Goal: Task Accomplishment & Management: Manage account settings

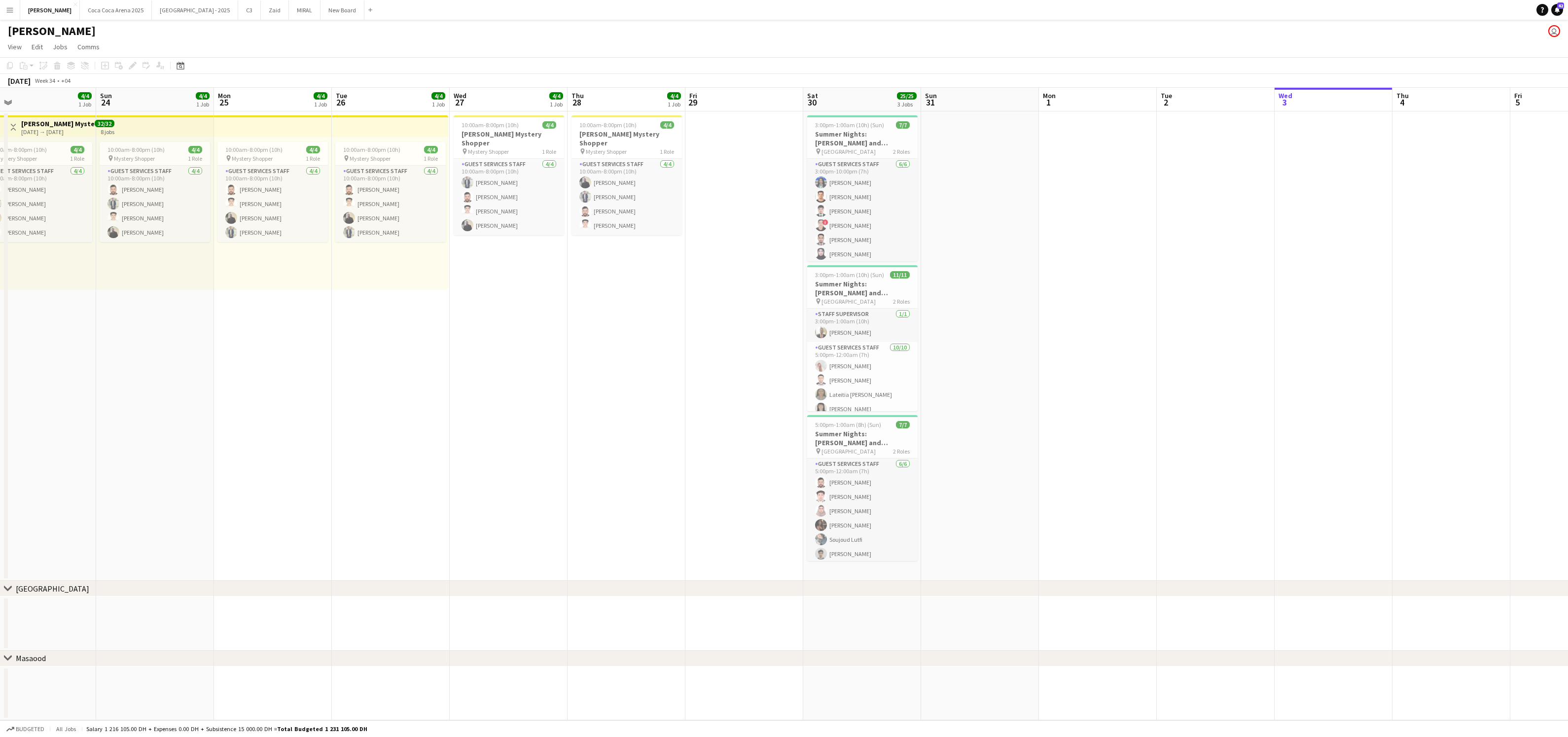
scroll to position [0, 257]
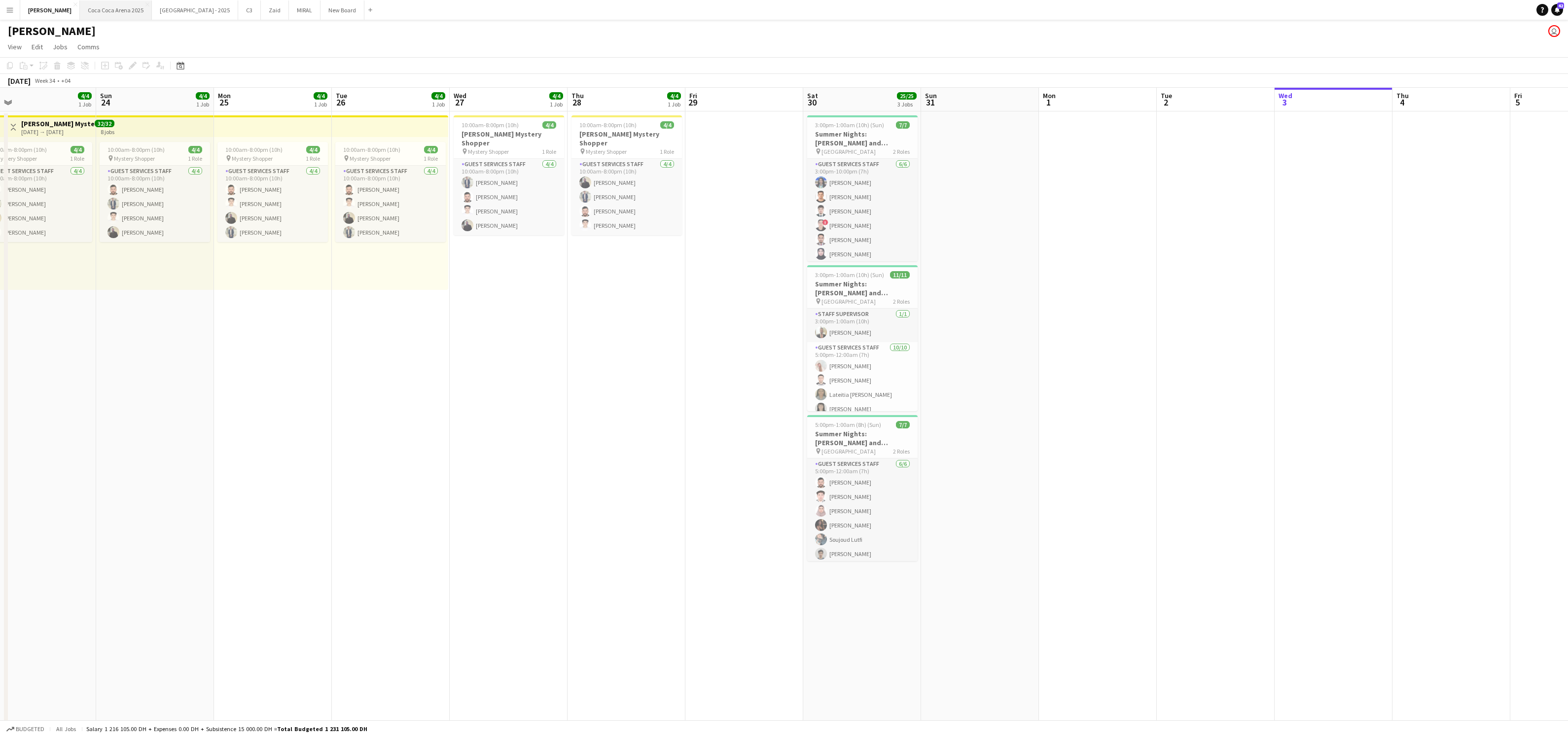
click at [97, 10] on button "[GEOGRAPHIC_DATA] 2025 Close" at bounding box center [116, 10] width 72 height 19
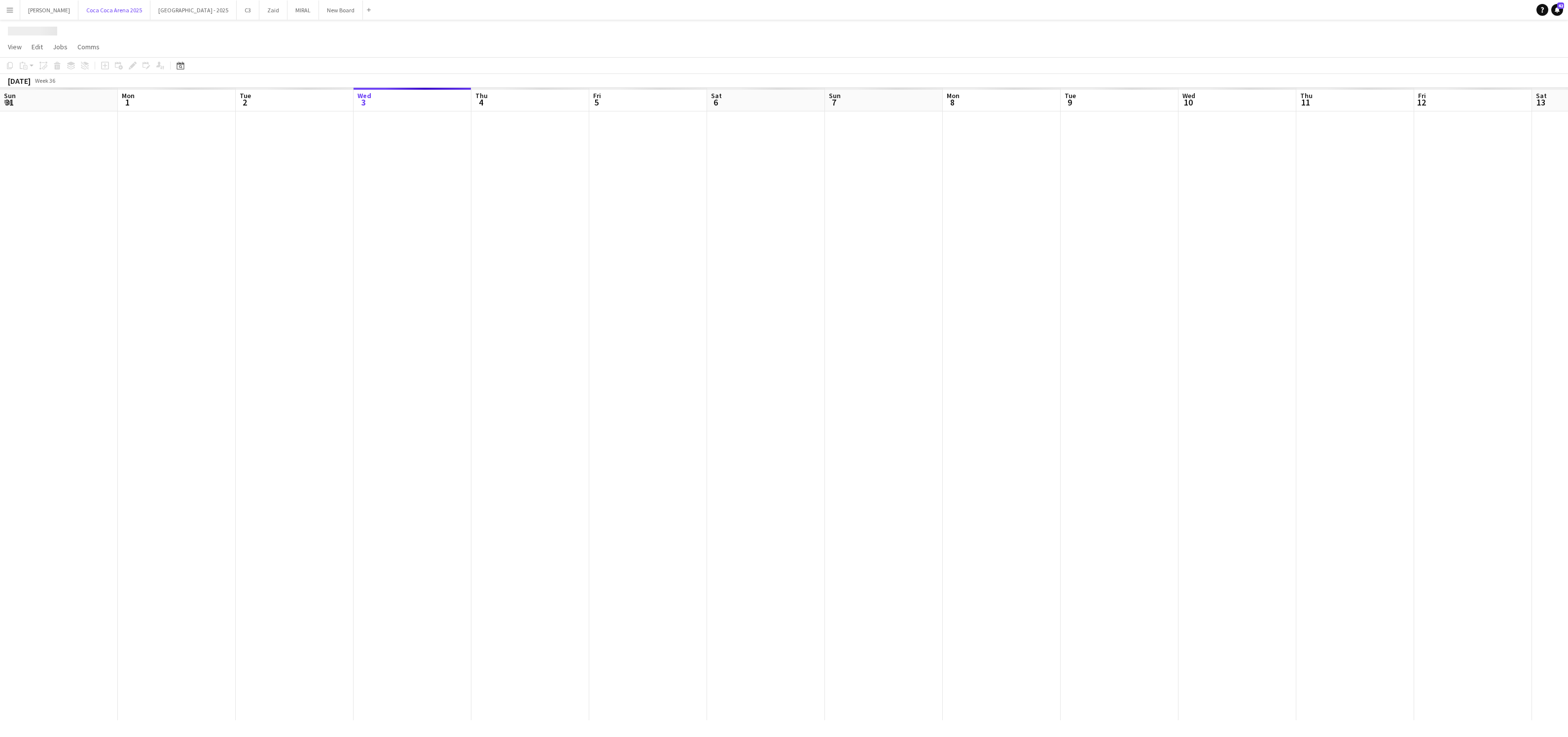
scroll to position [0, 235]
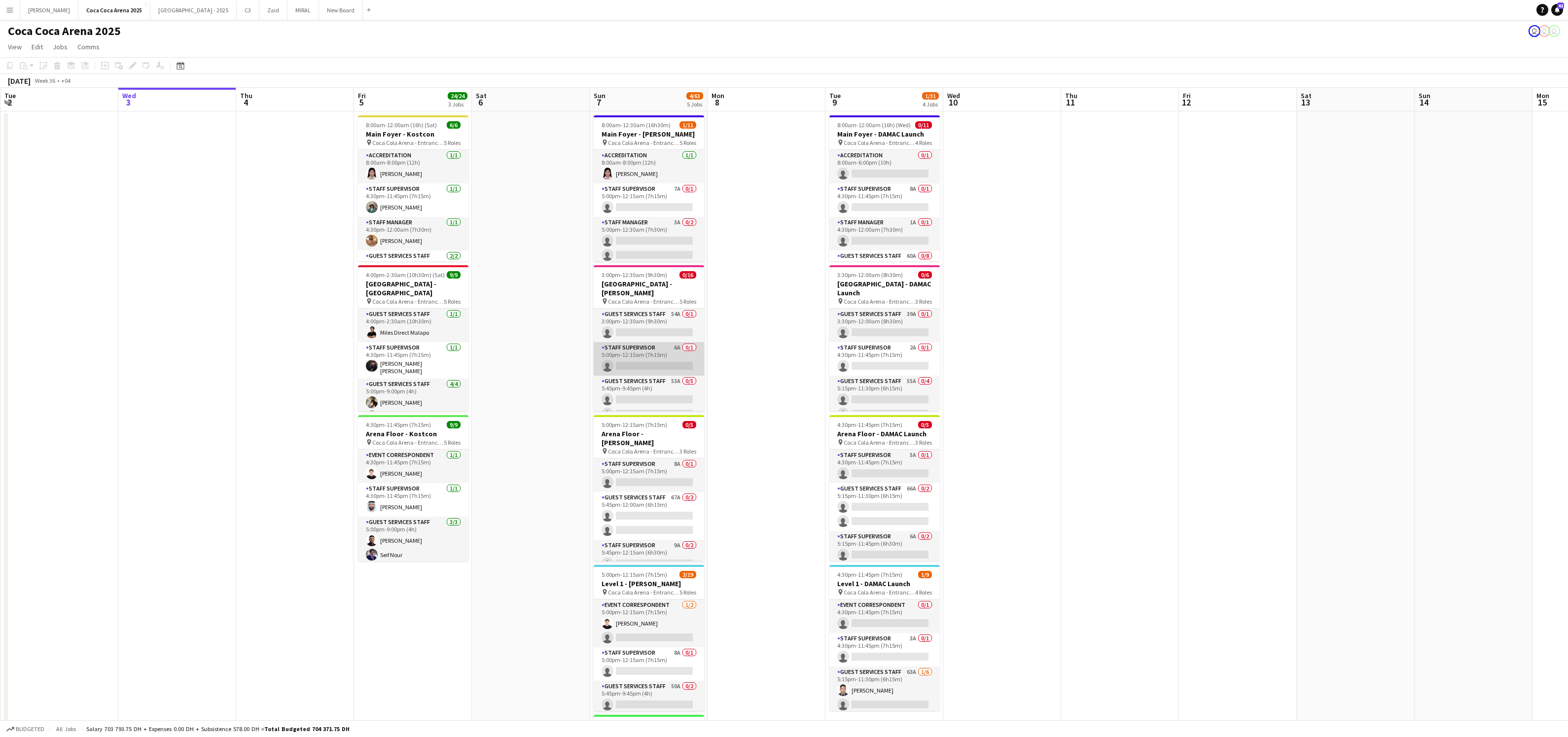
click at [656, 342] on app-card-role "Staff Supervisor 6A 0/1 5:00pm-12:15am (7h15m) single-neutral-actions" at bounding box center [648, 358] width 110 height 33
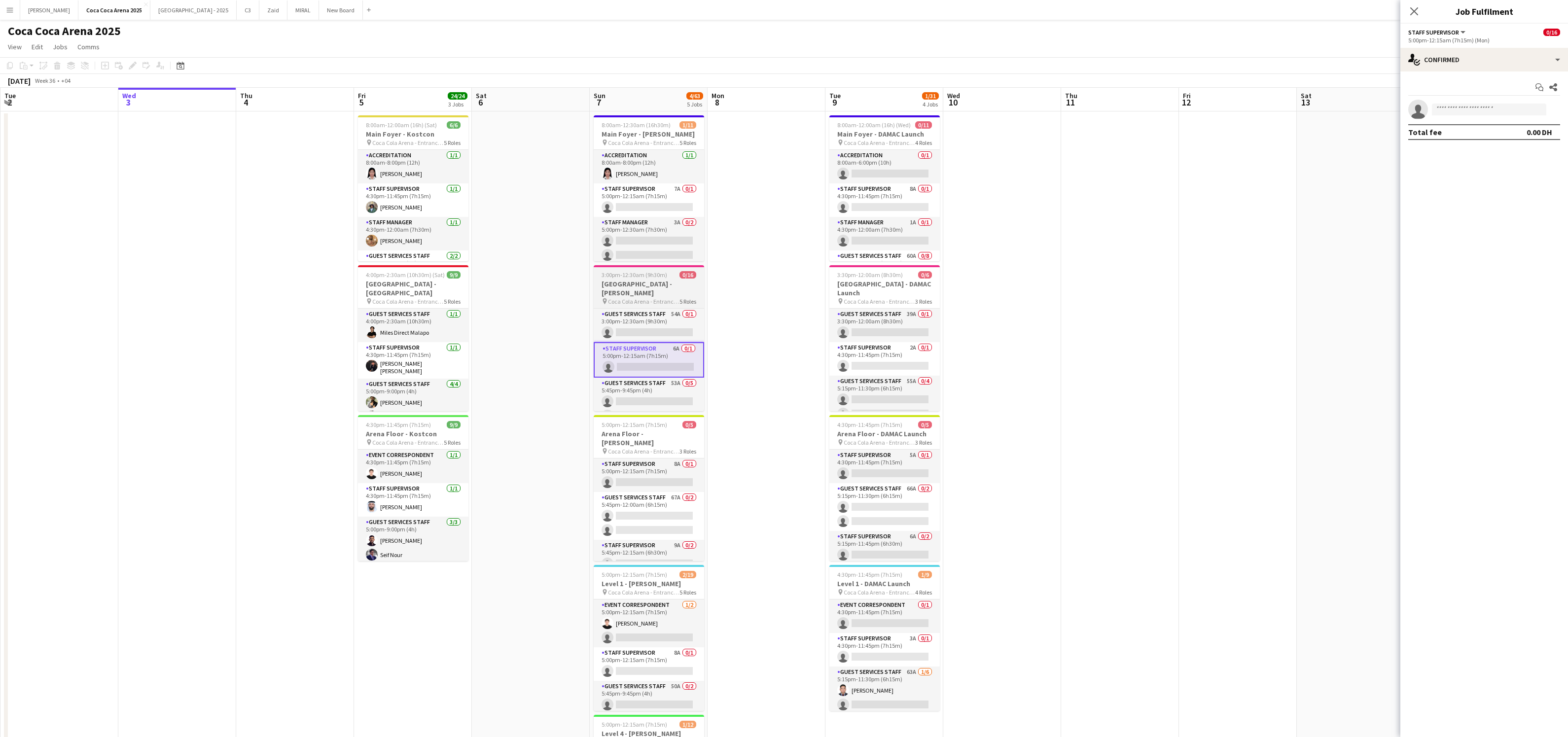
click at [662, 282] on h3 "[GEOGRAPHIC_DATA] - [PERSON_NAME]" at bounding box center [648, 288] width 110 height 18
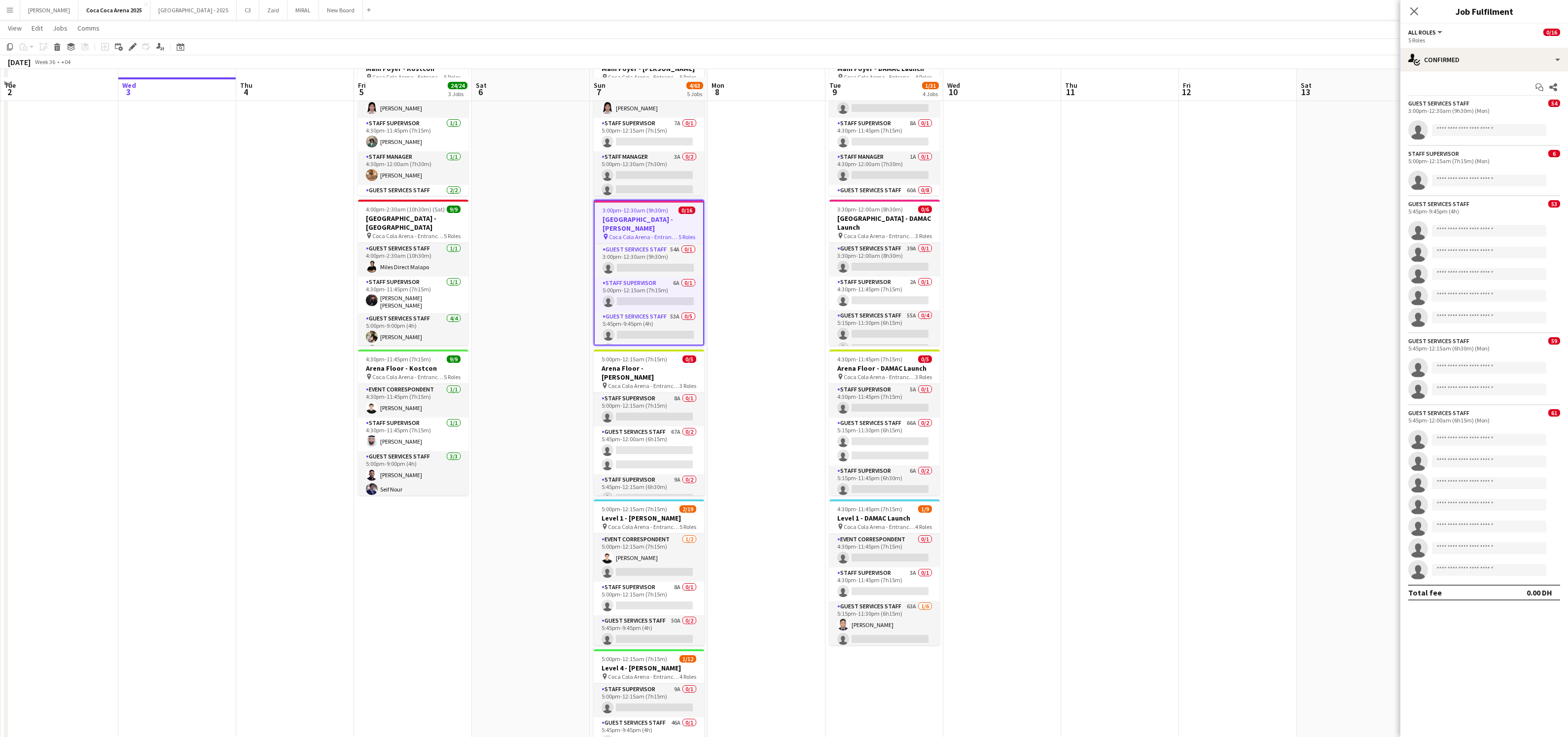
scroll to position [75, 0]
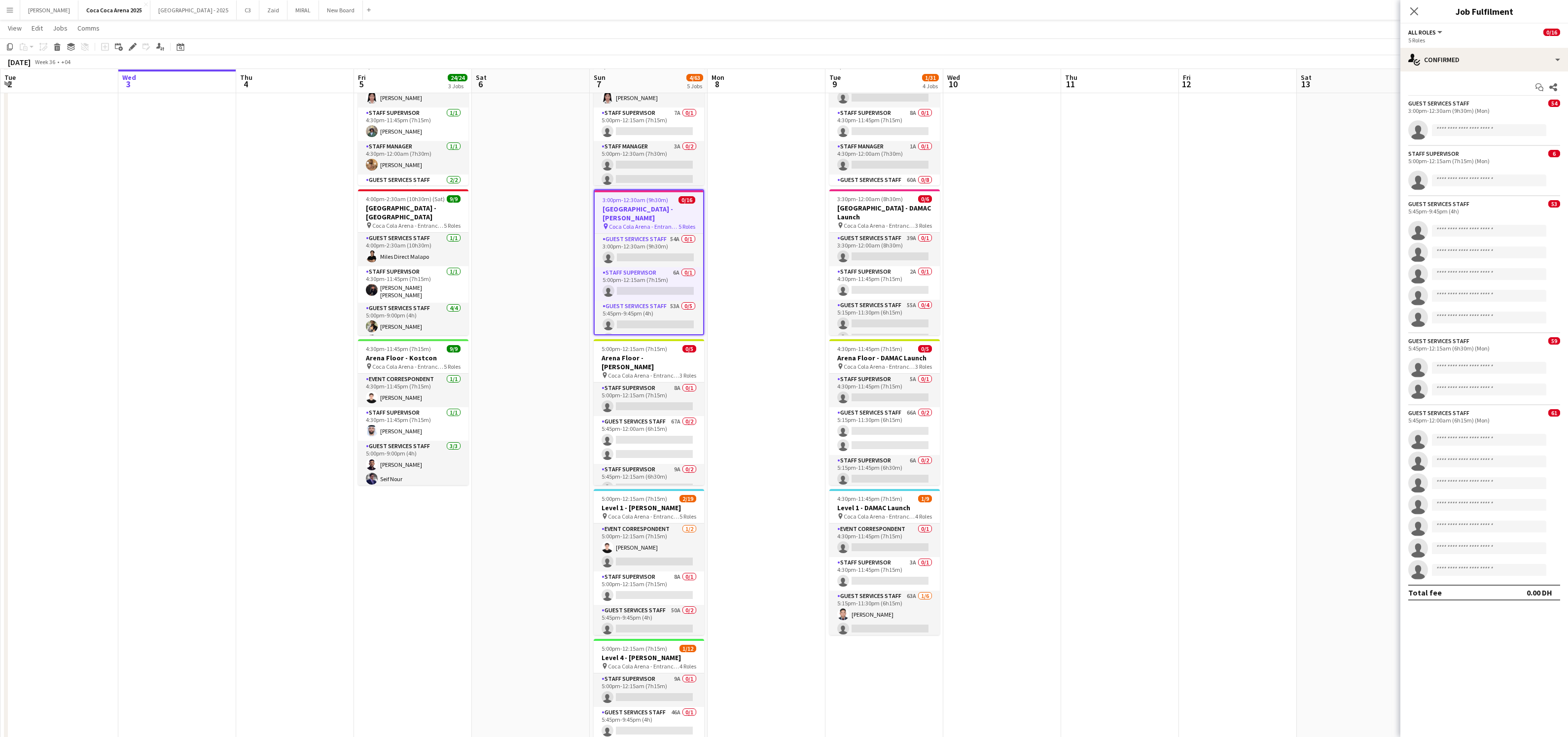
click at [635, 510] on h3 "Level 1 - [PERSON_NAME]" at bounding box center [648, 508] width 110 height 9
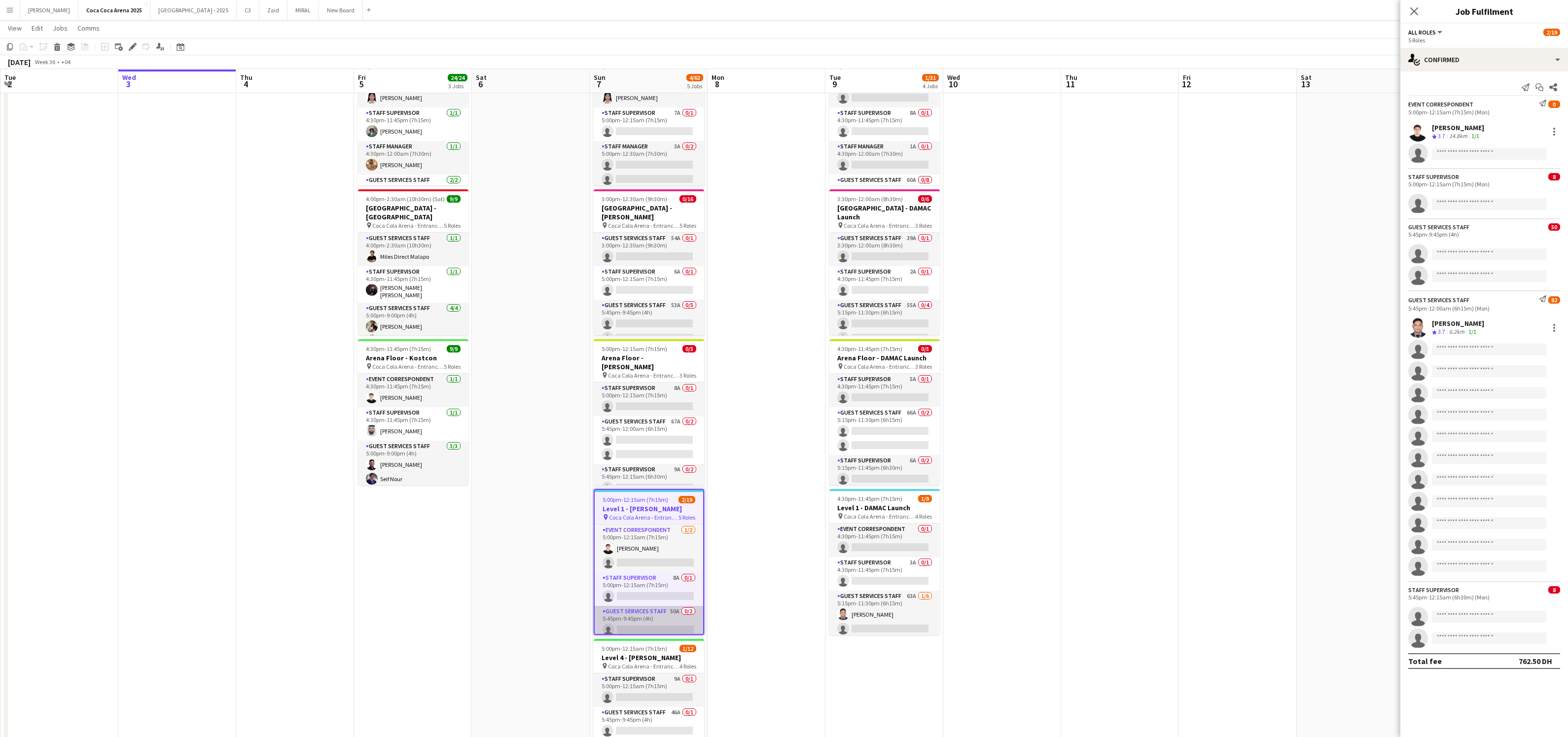
click at [653, 623] on app-card-role "Guest Services Staff 50A 0/2 5:45pm-9:45pm (4h) single-neutral-actions single-n…" at bounding box center [649, 630] width 108 height 48
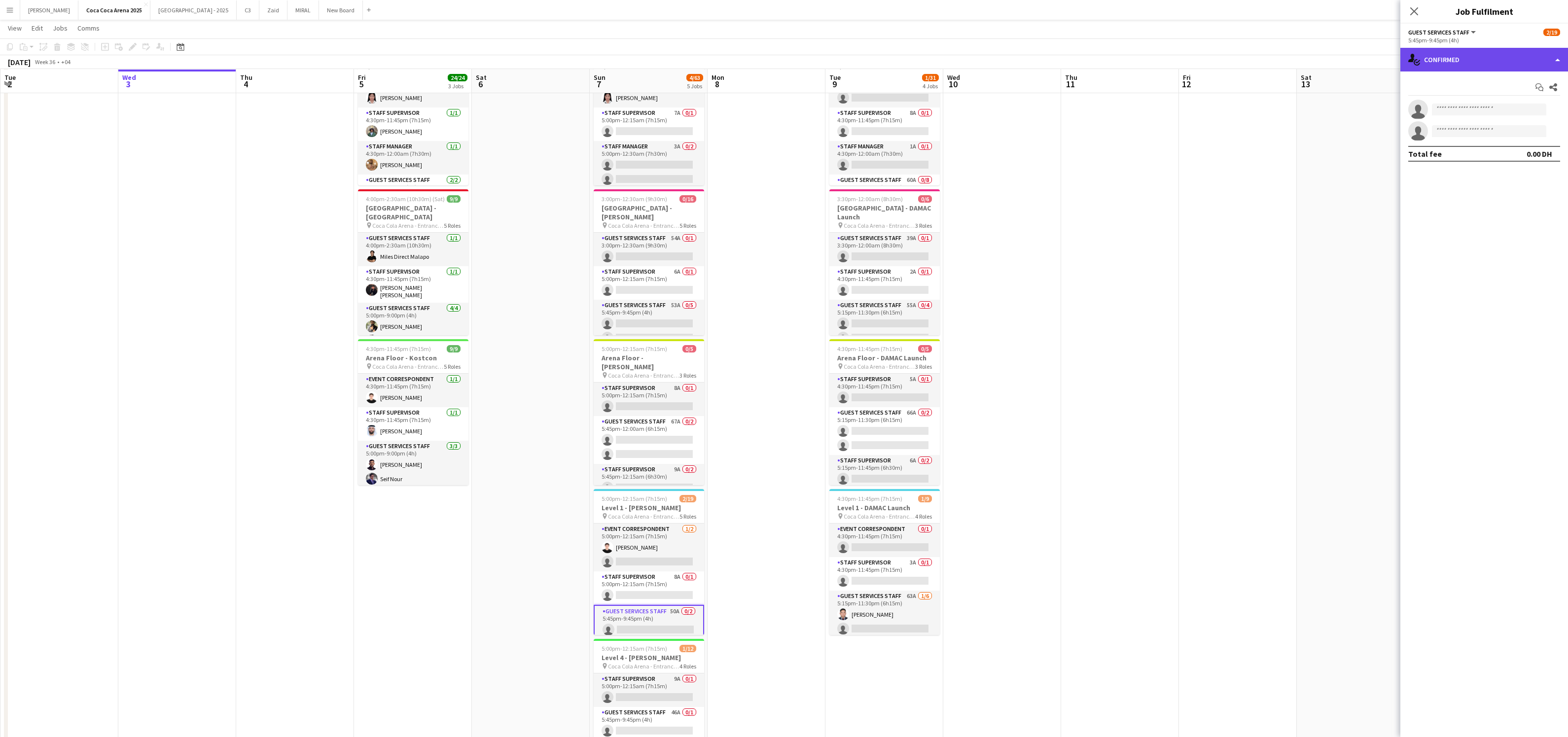
click at [1457, 63] on div "single-neutral-actions-check-2 Confirmed" at bounding box center [1484, 60] width 167 height 24
click at [1499, 164] on span "Applicants" at bounding box center [1507, 161] width 31 height 9
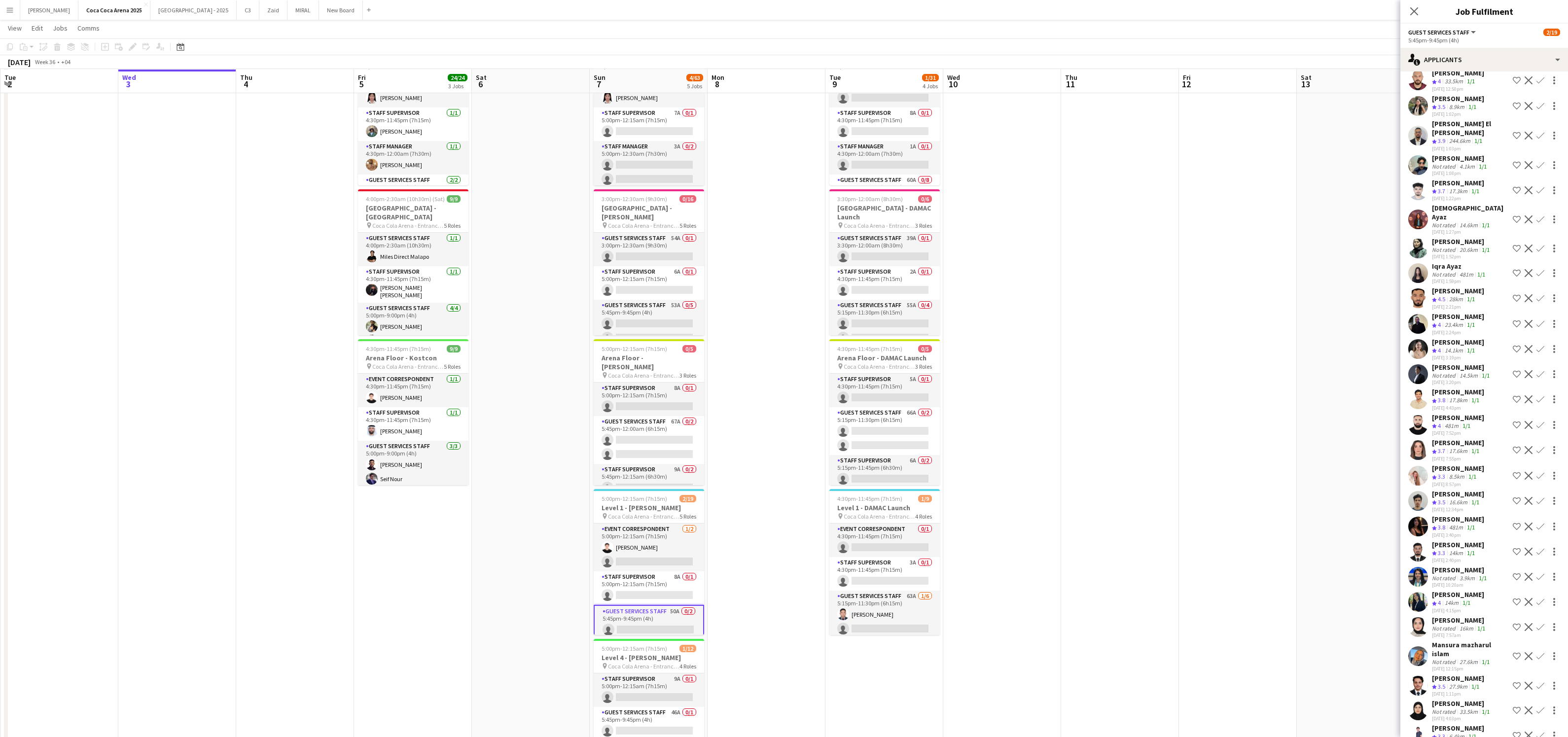
scroll to position [653, 0]
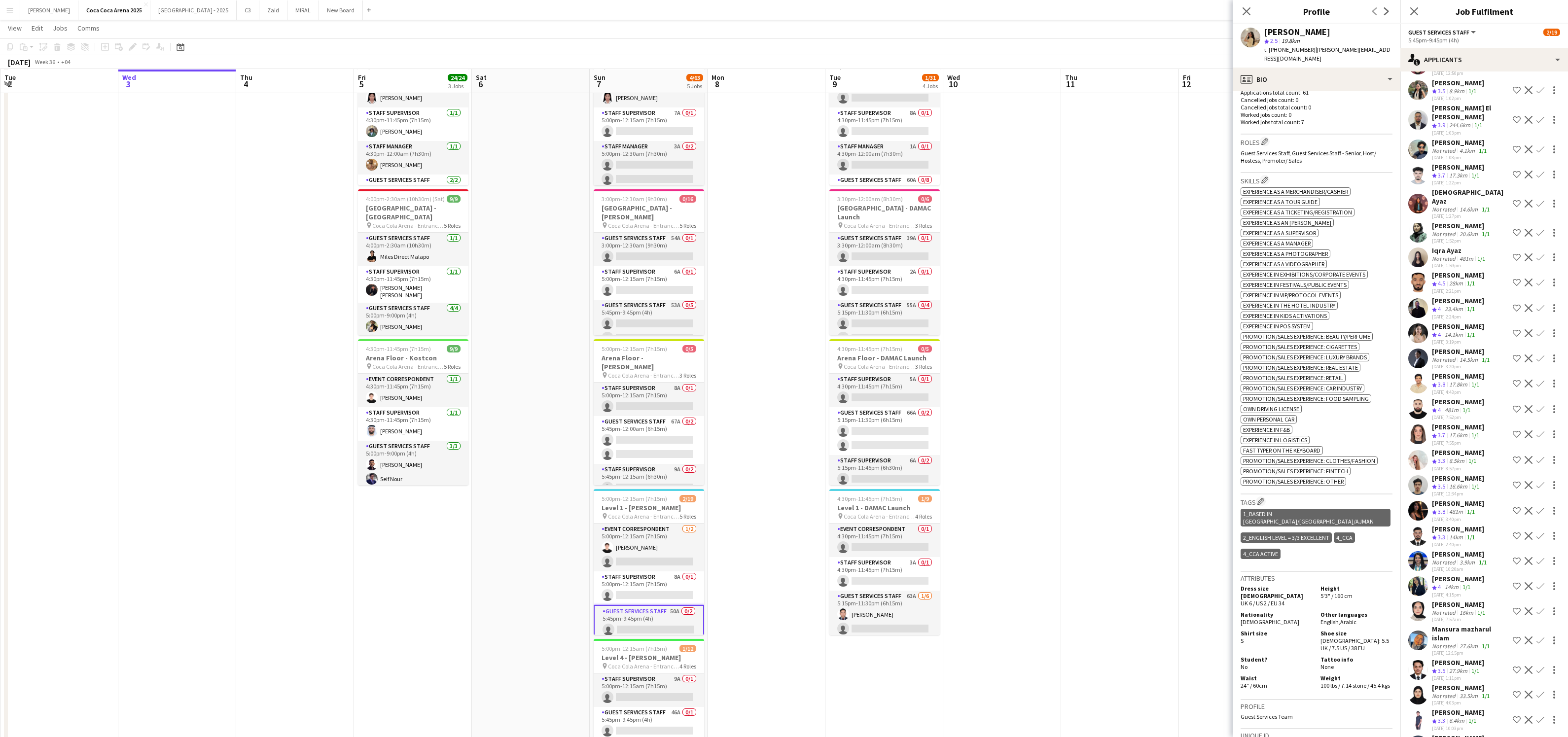
scroll to position [0, 0]
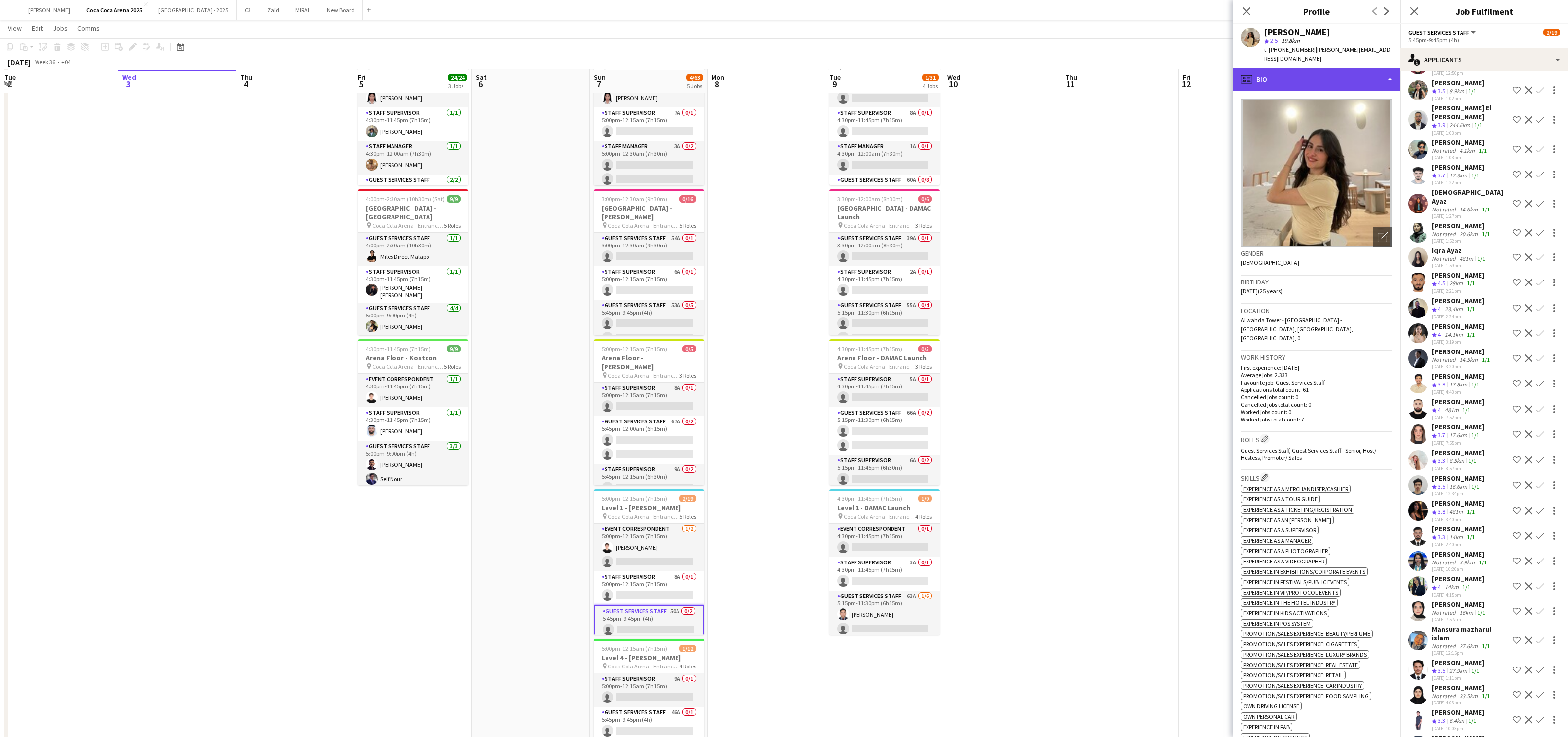
click at [1281, 72] on div "profile Bio" at bounding box center [1316, 79] width 167 height 24
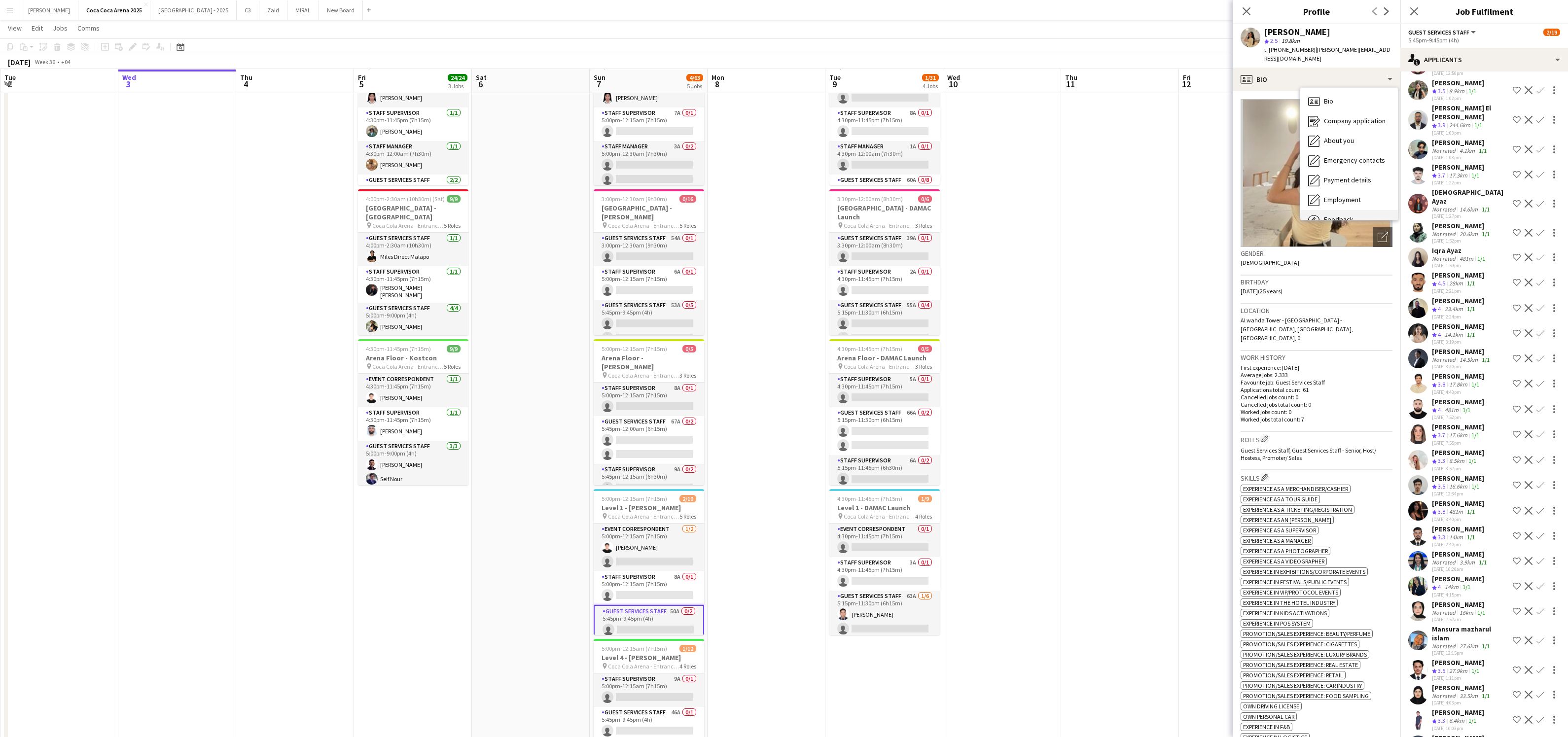
click at [1319, 210] on div "Feedback Feedback" at bounding box center [1349, 220] width 97 height 19
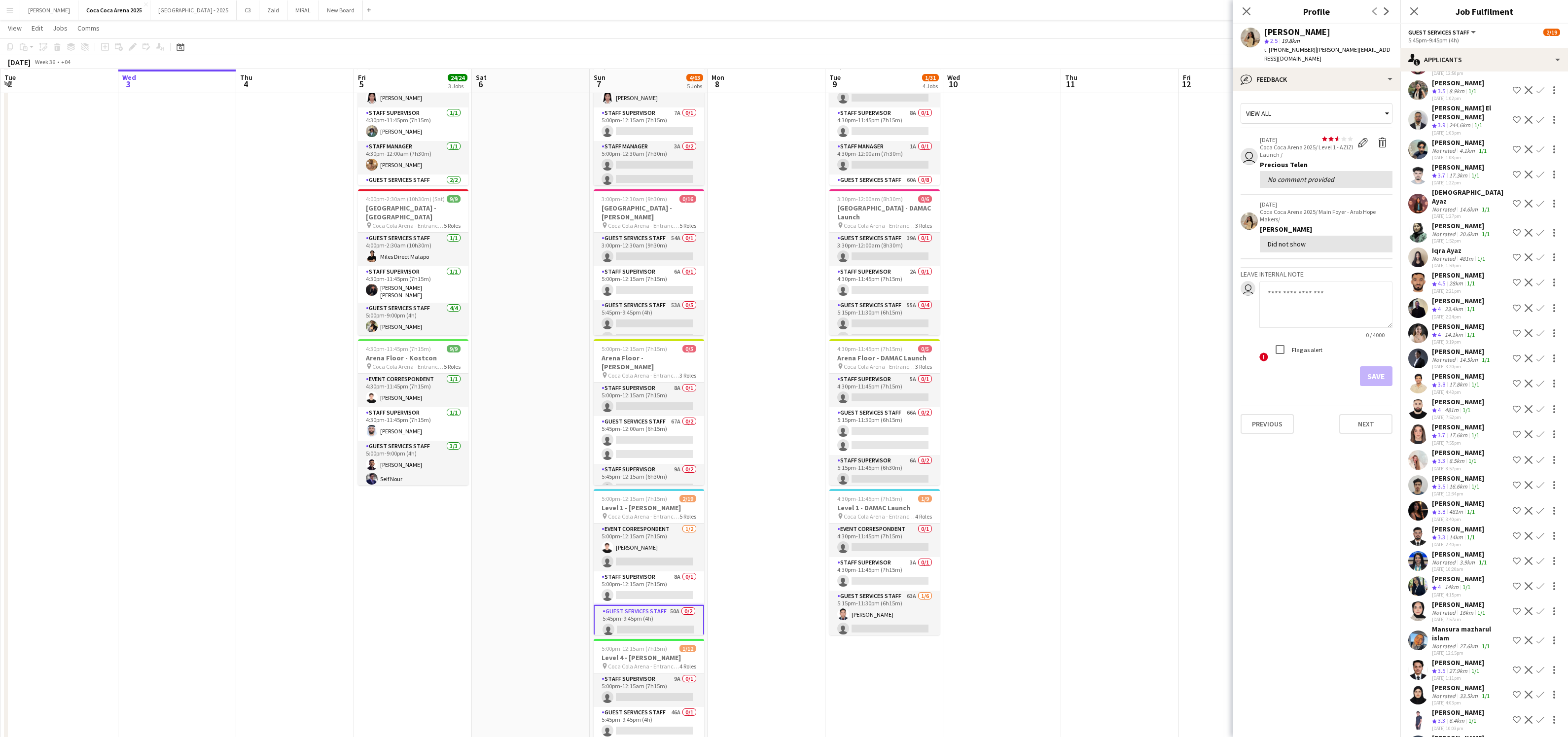
click at [1255, 32] on app-user-avatar at bounding box center [1250, 37] width 19 height 19
click at [1248, 5] on app-icon "Close pop-in" at bounding box center [1246, 11] width 14 height 14
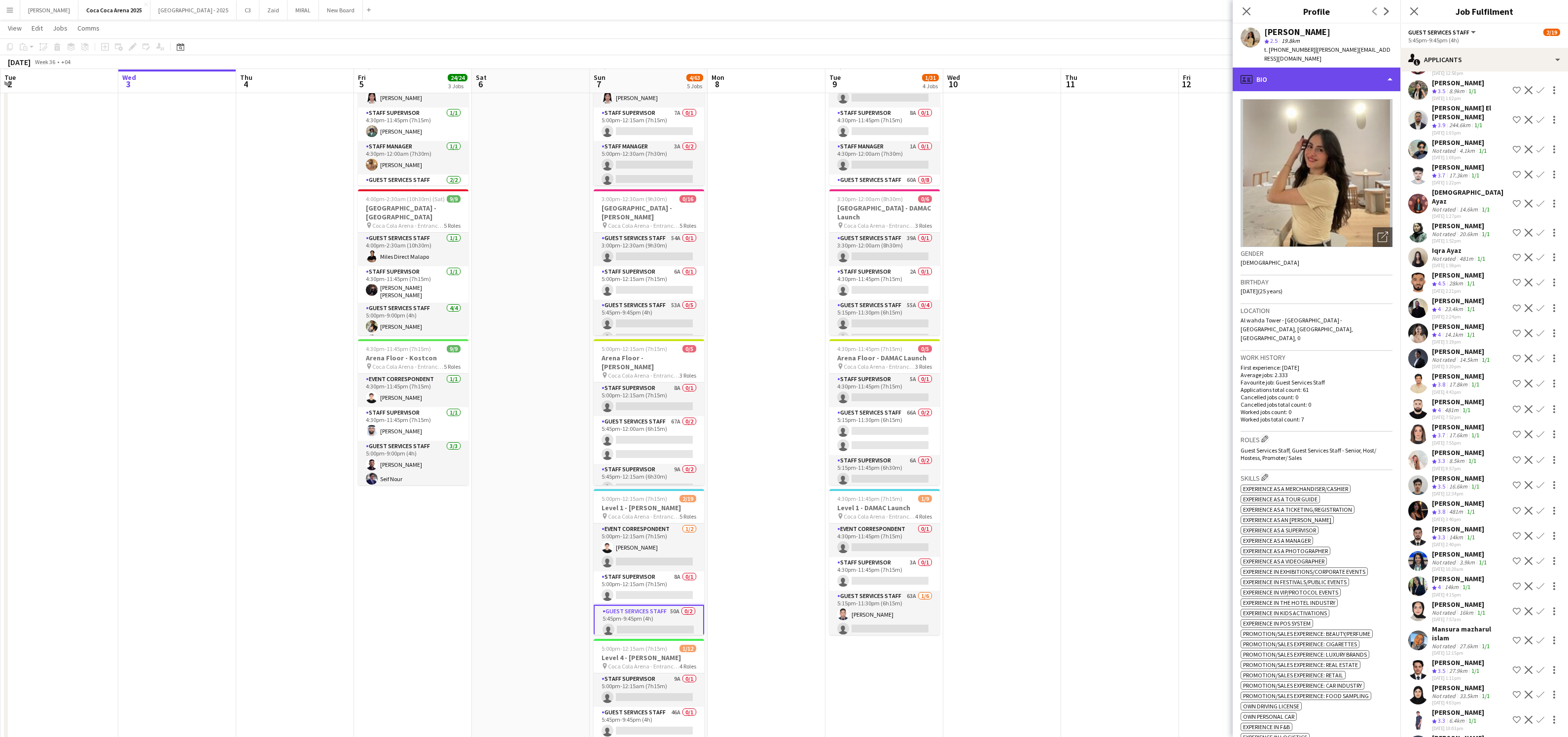
click at [1327, 70] on div "profile Bio" at bounding box center [1316, 79] width 167 height 24
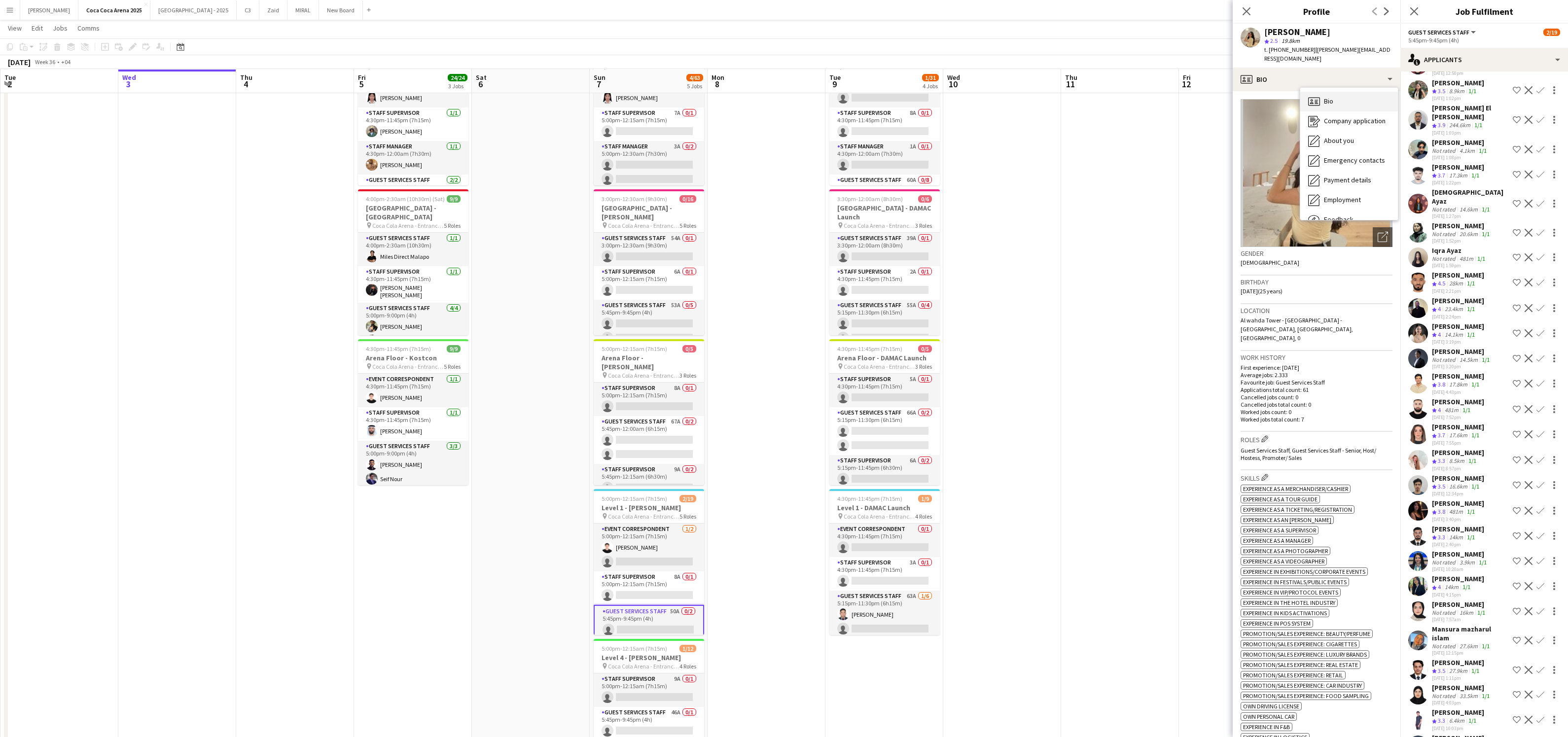
click at [1327, 97] on span "Bio" at bounding box center [1328, 101] width 9 height 9
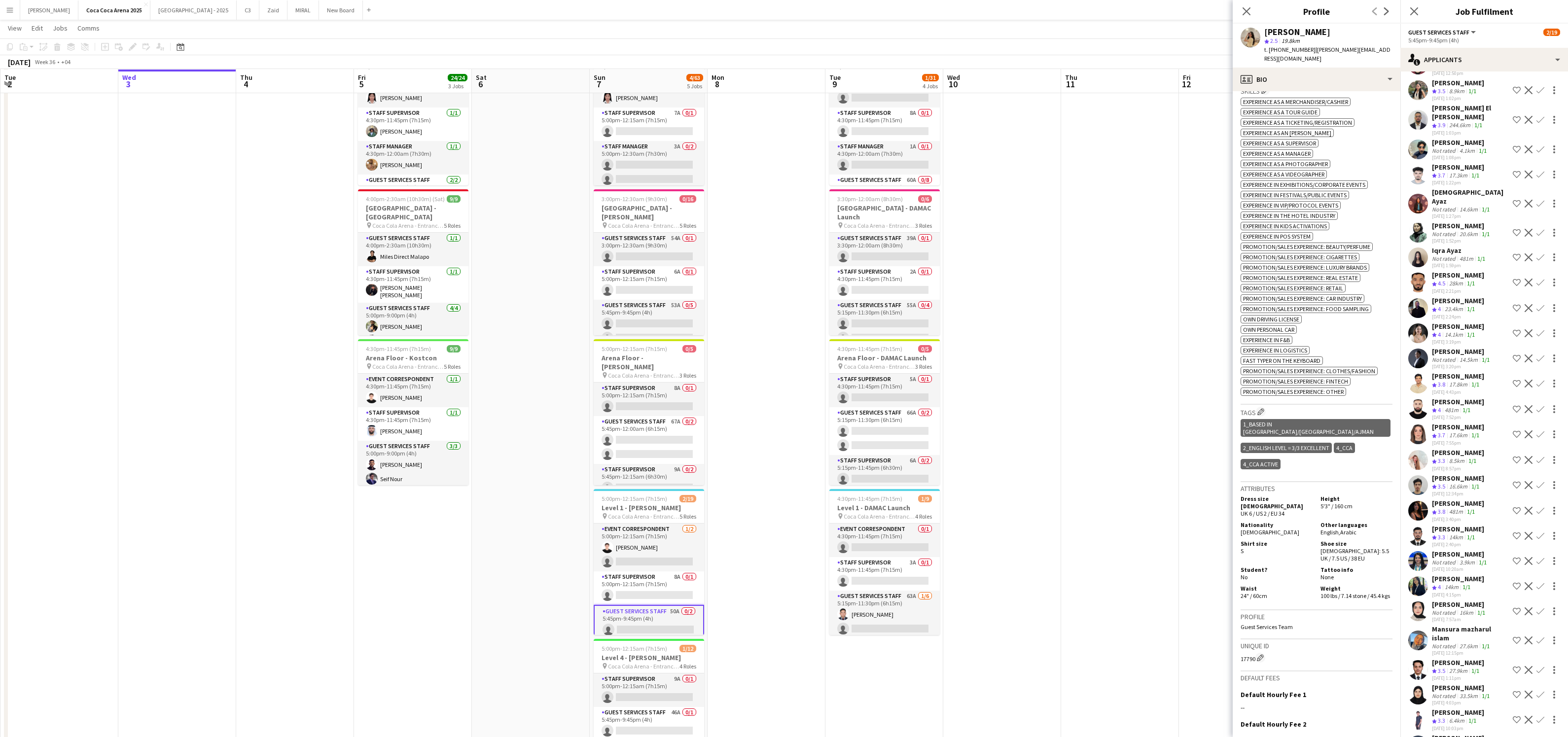
scroll to position [484, 0]
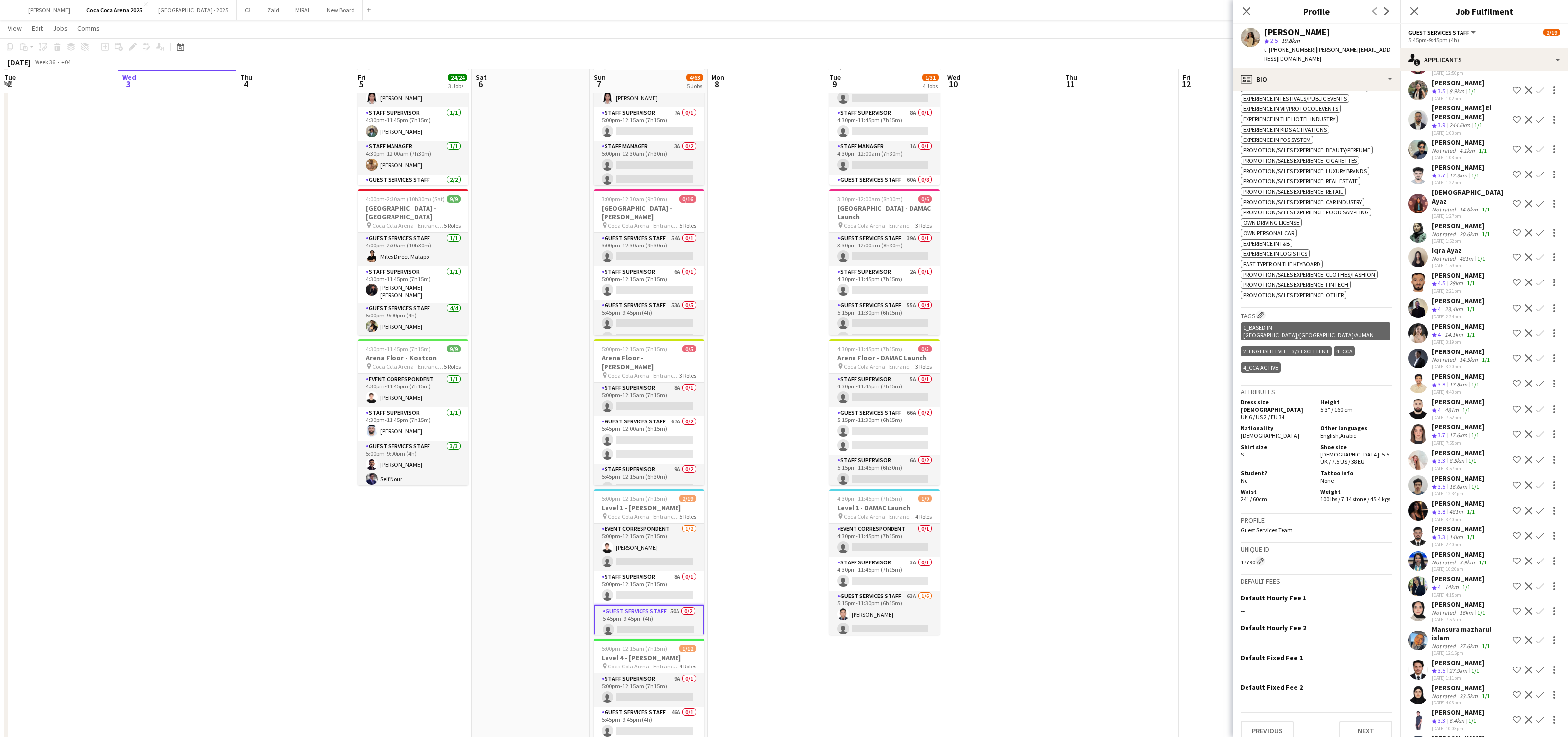
click at [1463, 733] on div "[PERSON_NAME]" at bounding box center [1458, 738] width 52 height 9
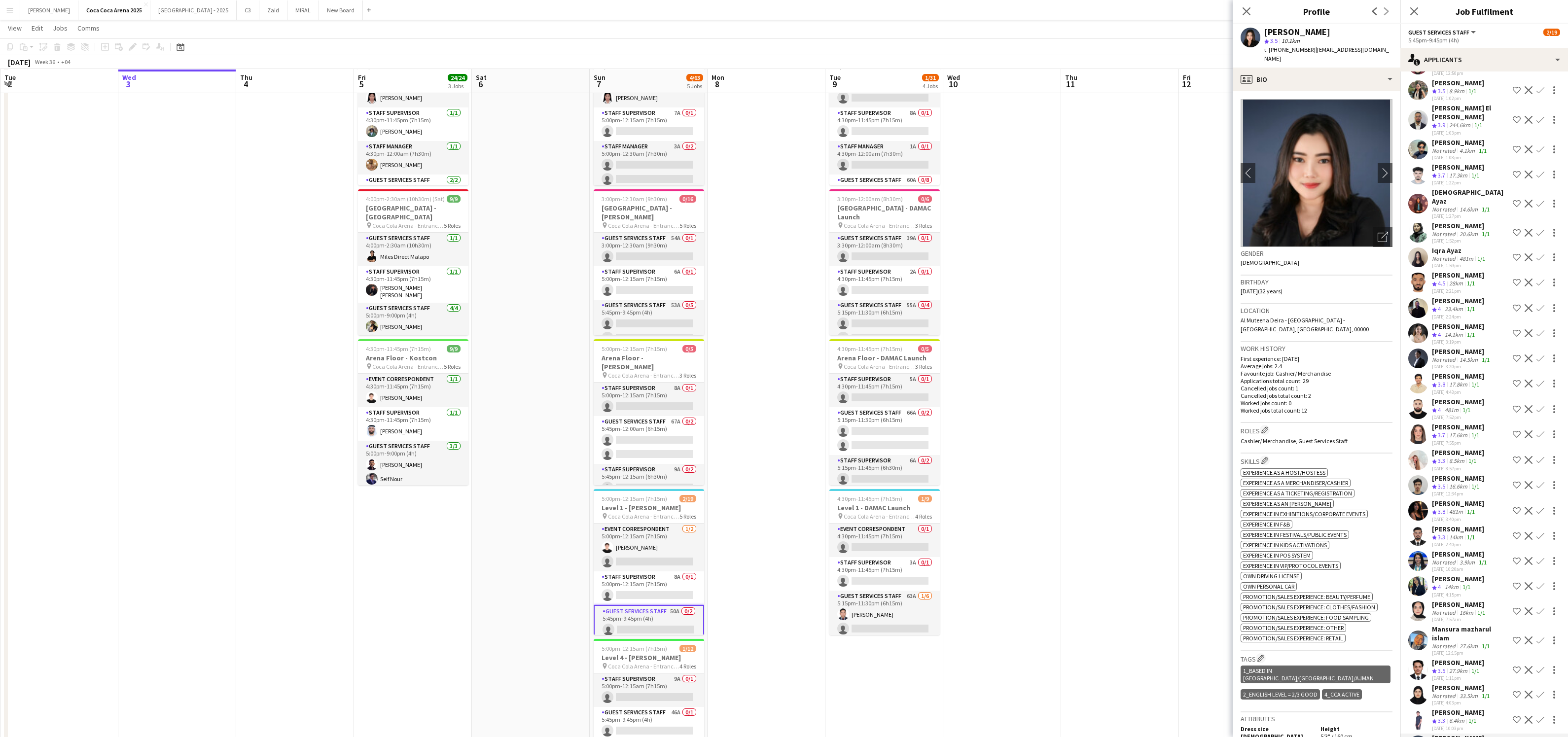
click at [1455, 717] on div "6.4km" at bounding box center [1457, 721] width 19 height 9
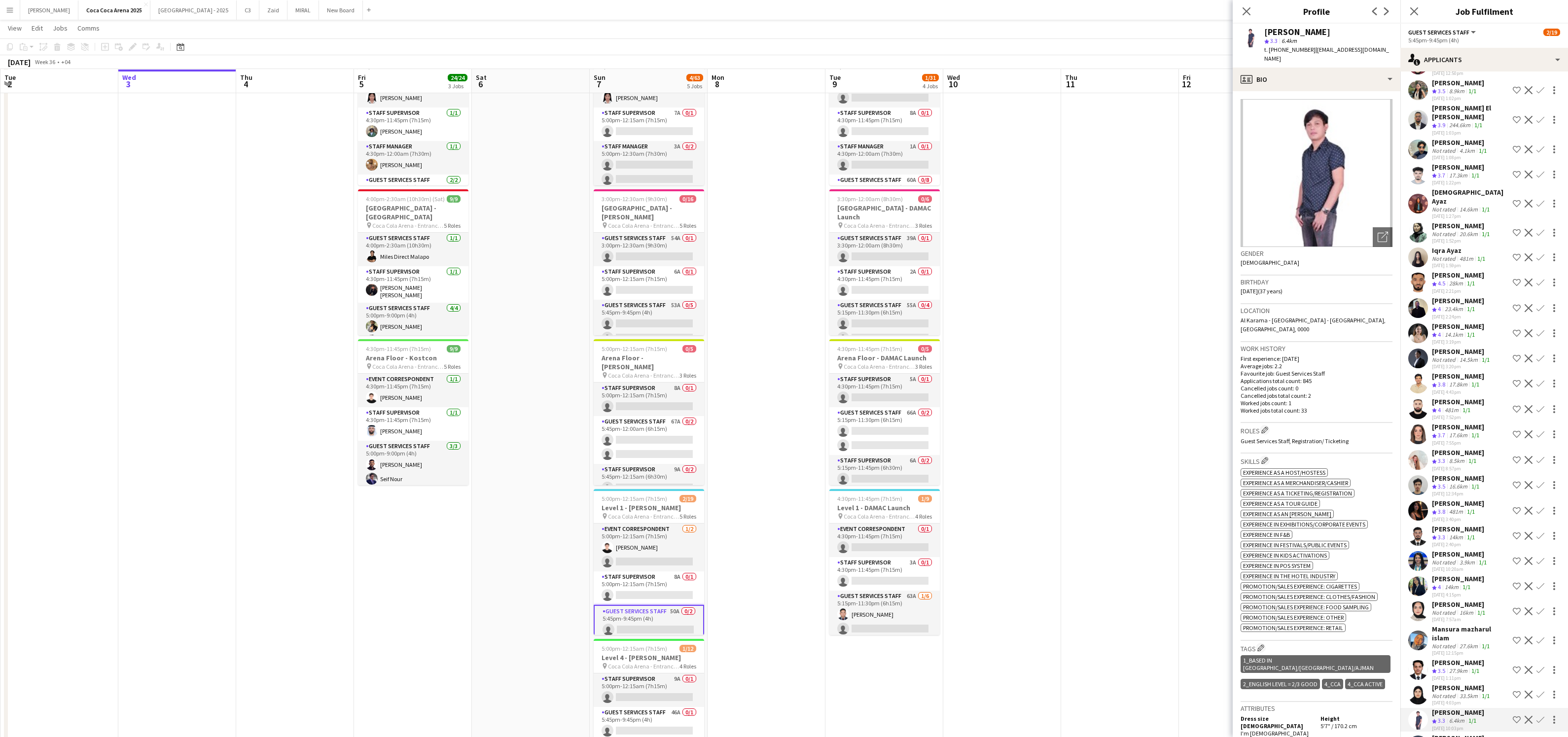
click at [1451, 692] on div "Not rated" at bounding box center [1444, 696] width 26 height 7
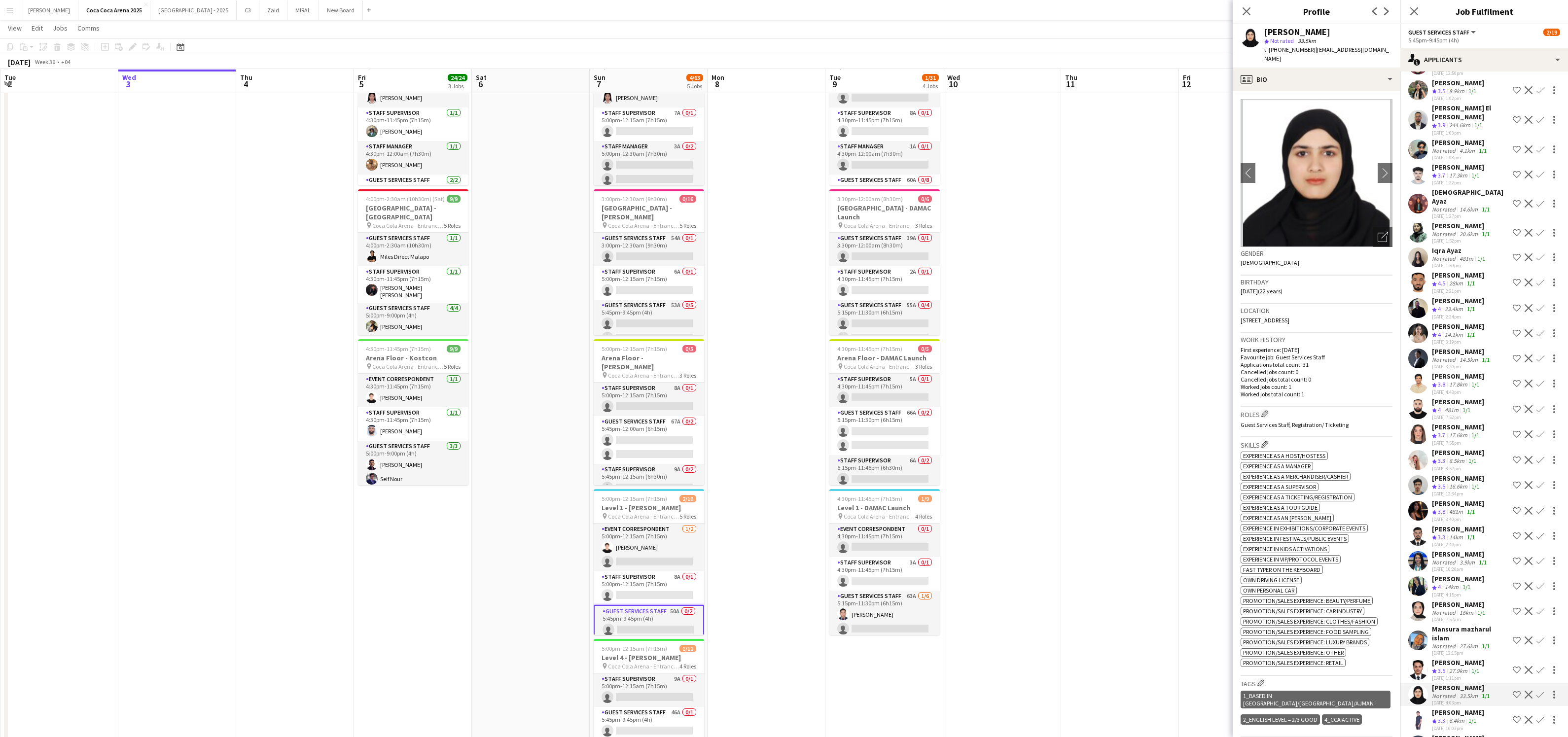
click at [1445, 667] on span "3.5" at bounding box center [1441, 671] width 7 height 7
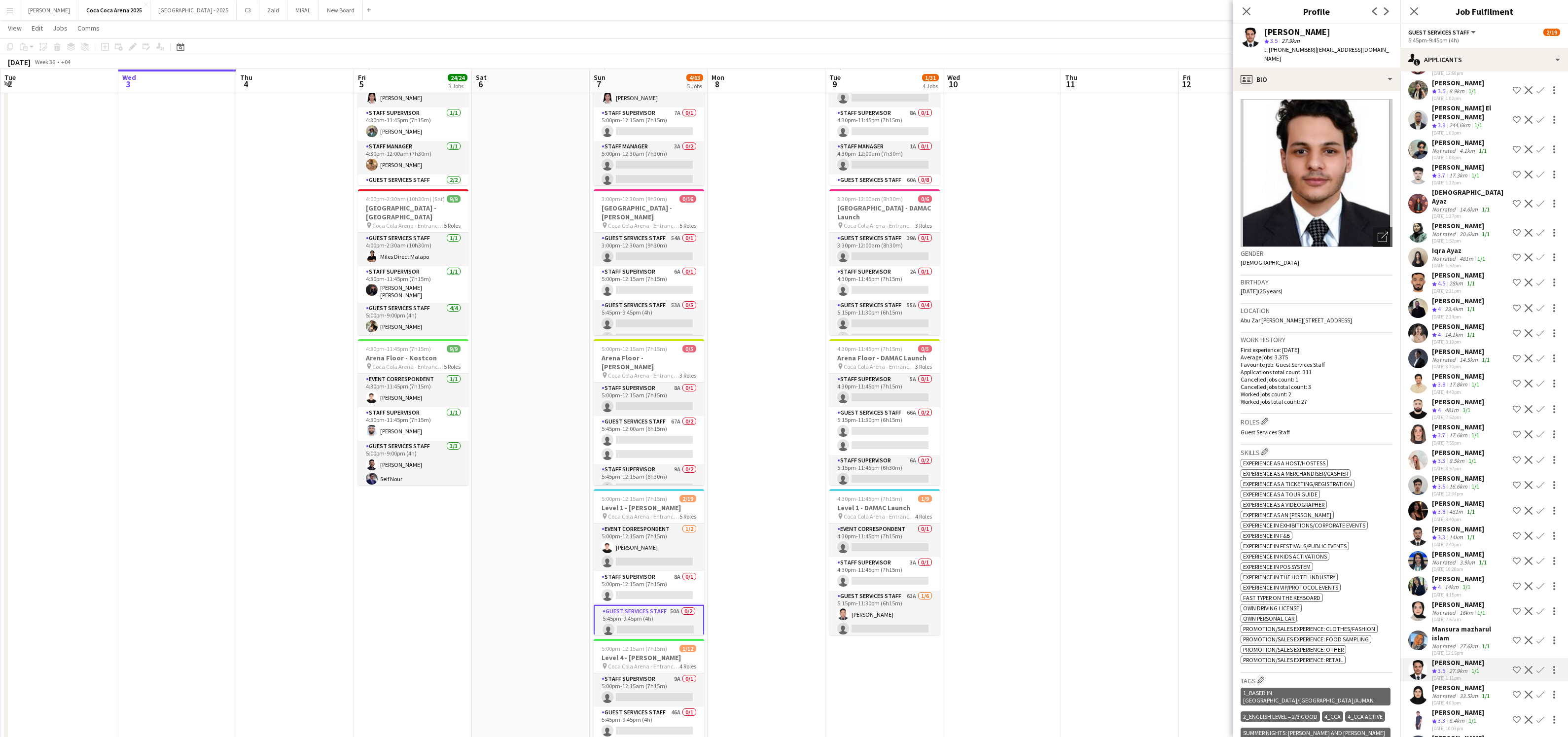
click at [1448, 609] on div "Not rated" at bounding box center [1444, 612] width 26 height 7
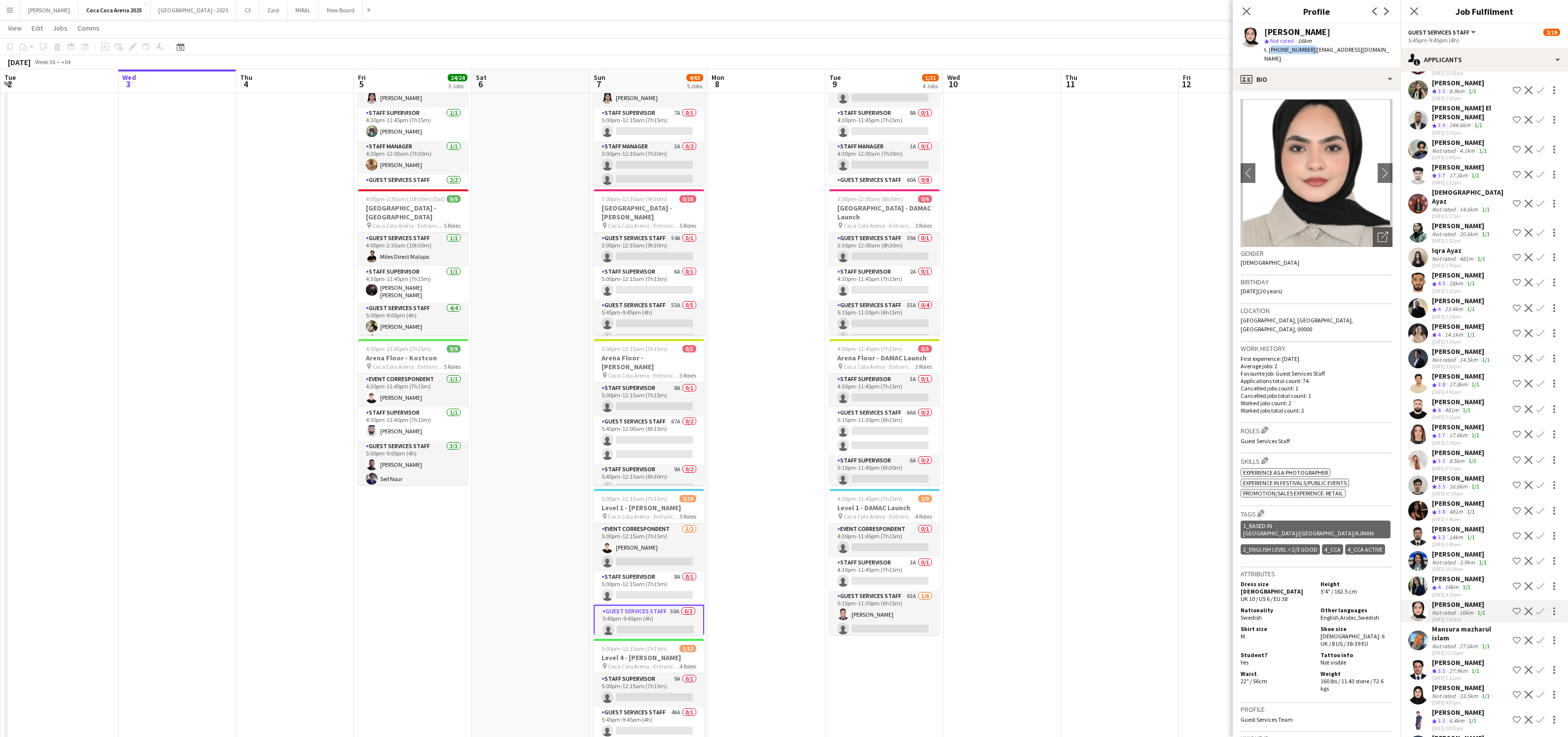
drag, startPoint x: 1306, startPoint y: 51, endPoint x: 1269, endPoint y: 51, distance: 37.0
click at [1269, 51] on span "t. [PHONE_NUMBER]" at bounding box center [1290, 49] width 51 height 7
copy span "[PHONE_NUMBER]"
click at [1283, 70] on div "profile Bio" at bounding box center [1316, 79] width 167 height 24
click at [1331, 136] on span "About you" at bounding box center [1339, 141] width 30 height 9
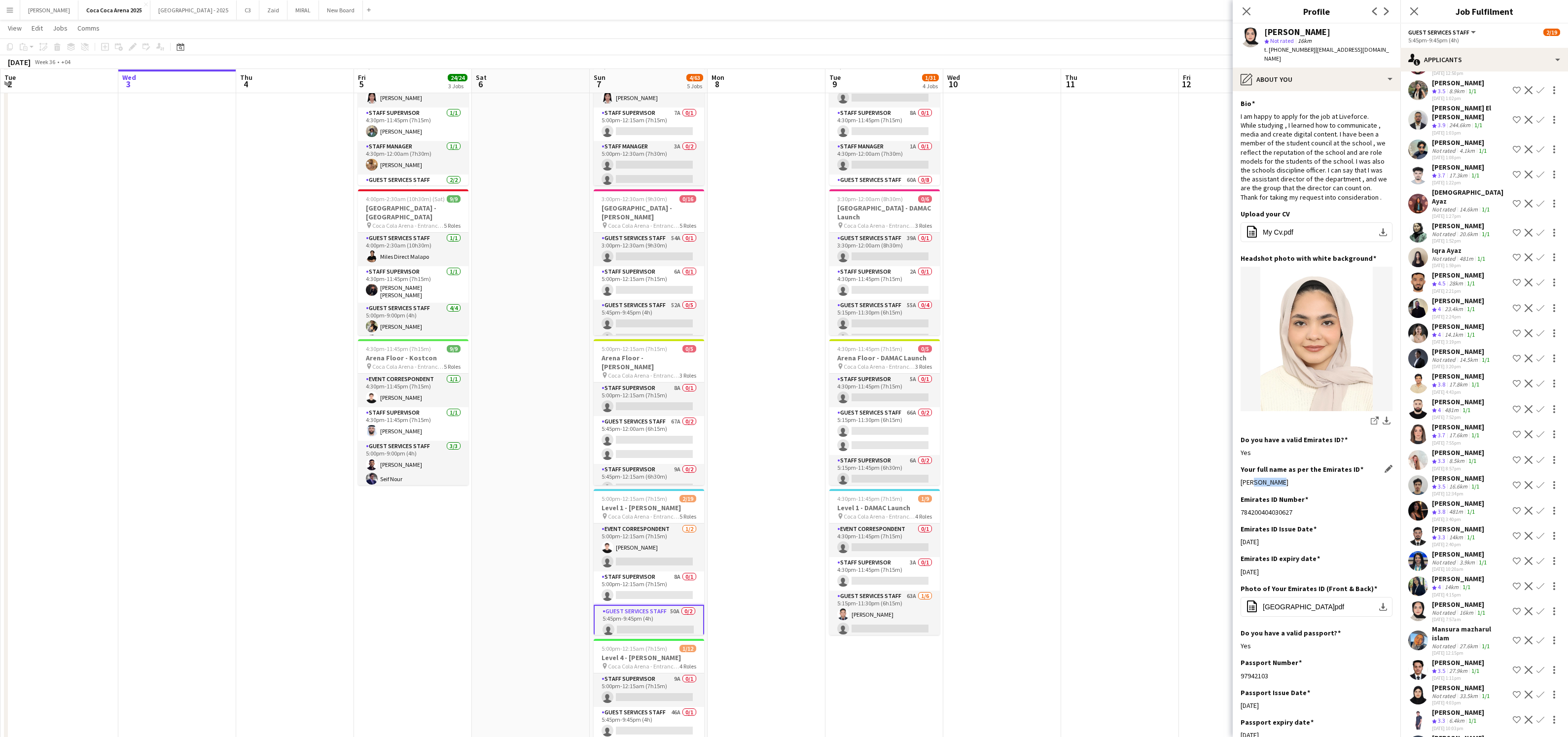
drag, startPoint x: 1283, startPoint y: 475, endPoint x: 1249, endPoint y: 474, distance: 34.0
click at [1249, 478] on div "[PERSON_NAME]" at bounding box center [1316, 482] width 152 height 9
click at [1276, 603] on span "[GEOGRAPHIC_DATA]pdf" at bounding box center [1304, 607] width 82 height 8
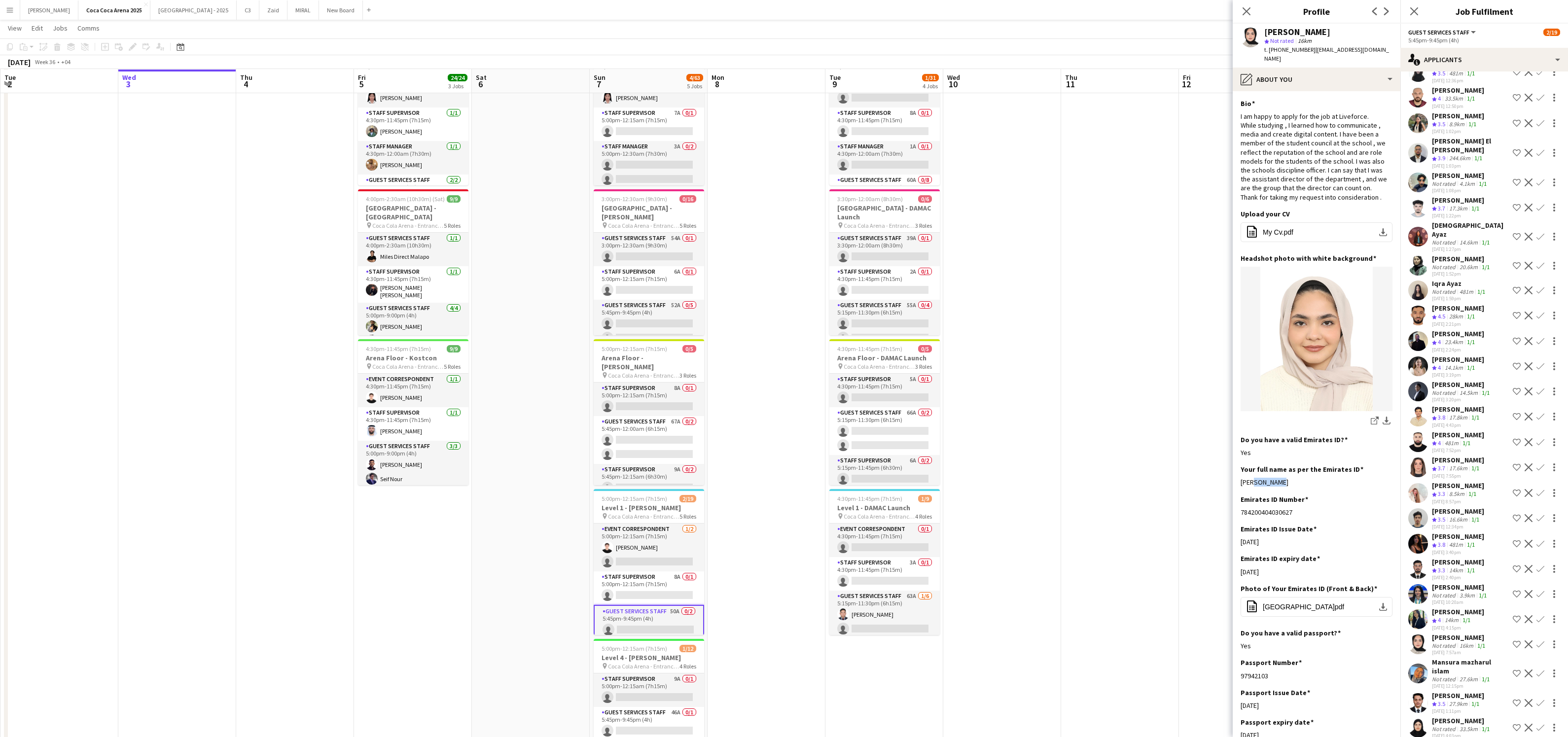
scroll to position [620, 0]
click at [1452, 541] on div "481m" at bounding box center [1456, 545] width 18 height 9
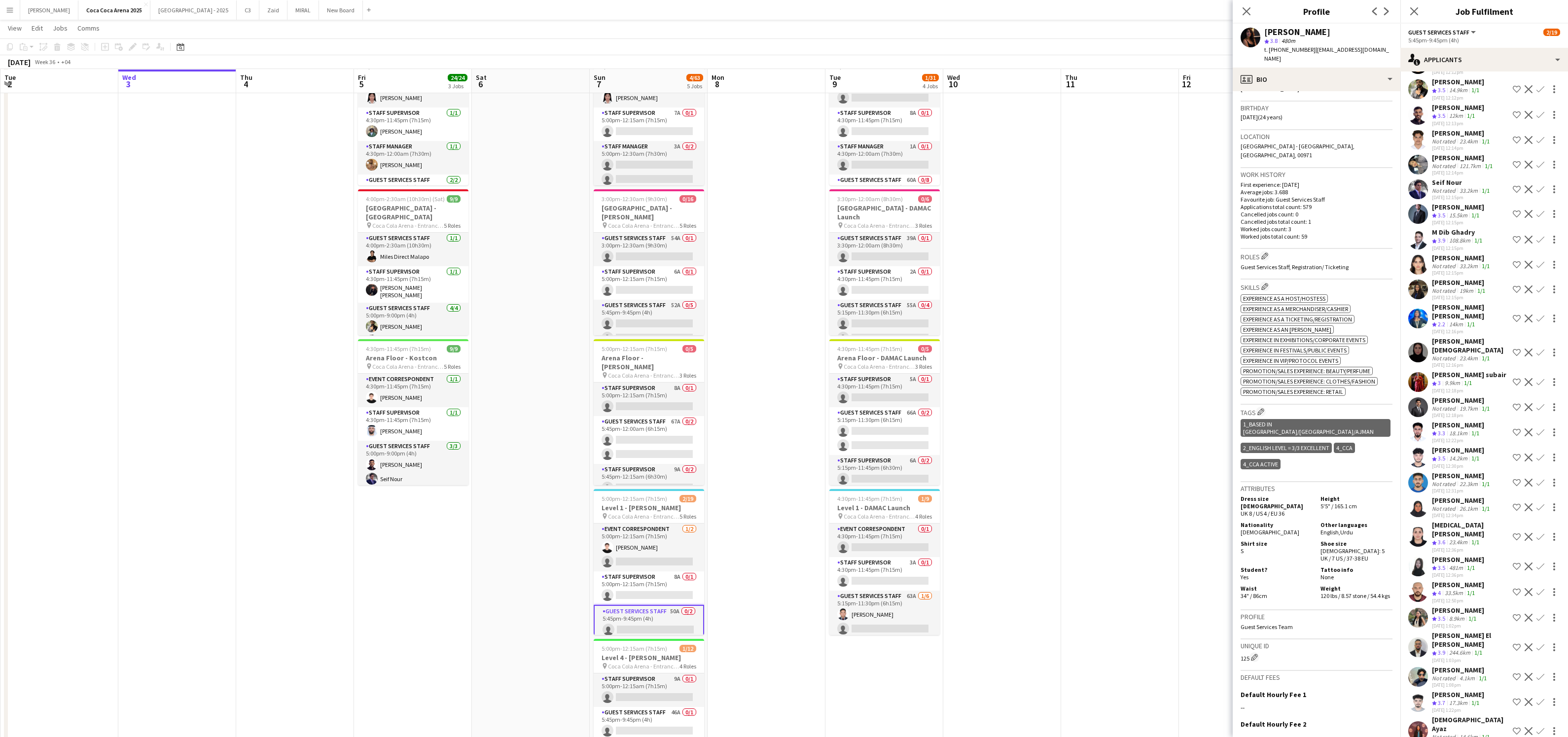
scroll to position [124, 0]
click at [1458, 288] on div "19km" at bounding box center [1466, 292] width 18 height 7
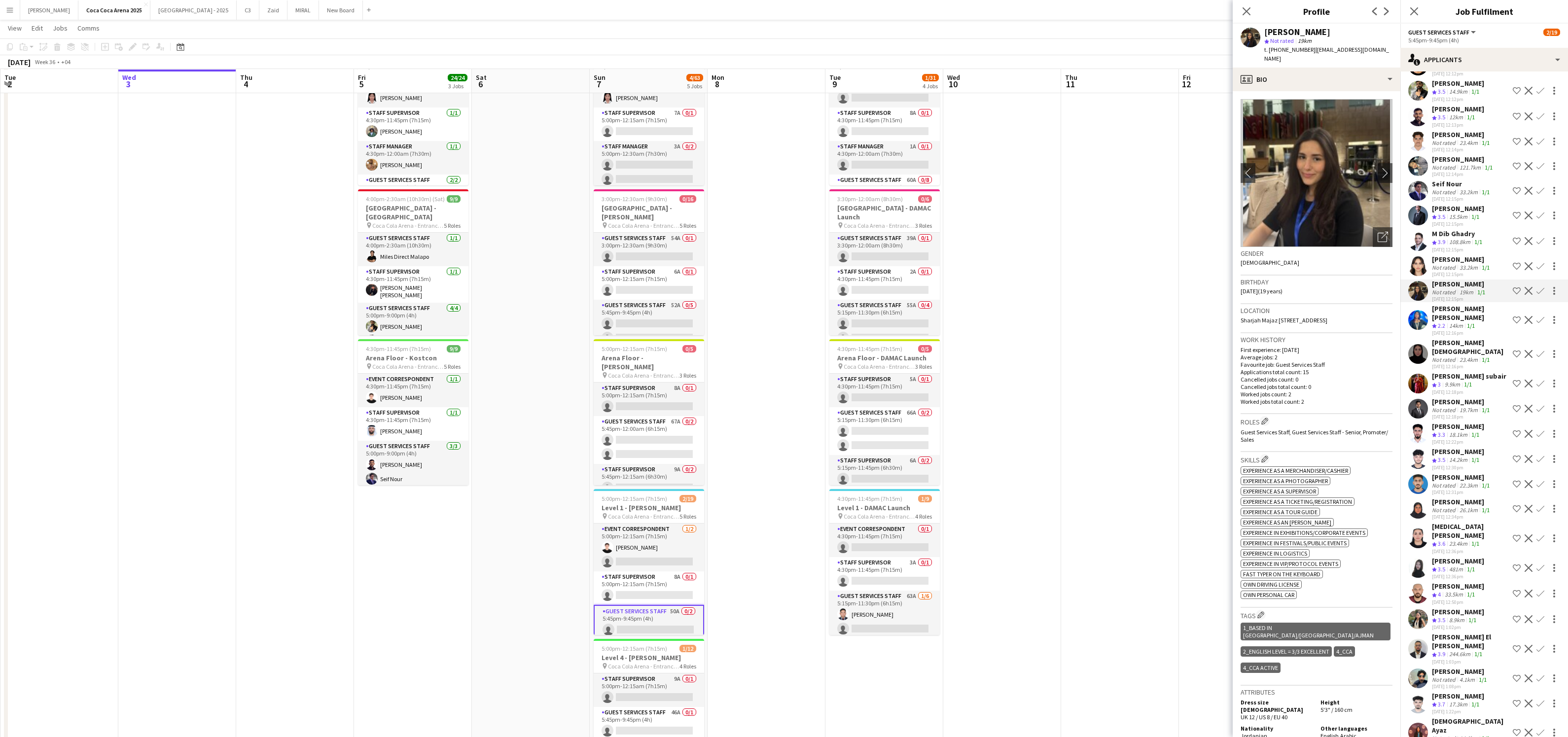
drag, startPoint x: 1307, startPoint y: 50, endPoint x: 1268, endPoint y: 51, distance: 39.0
click at [1268, 51] on div "t. [PHONE_NUMBER] | [EMAIL_ADDRESS][DOMAIN_NAME]" at bounding box center [1328, 54] width 128 height 18
copy span "[PHONE_NUMBER]"
click at [1331, 68] on div "profile Bio" at bounding box center [1316, 79] width 167 height 24
click at [1339, 136] on span "About you" at bounding box center [1339, 141] width 30 height 9
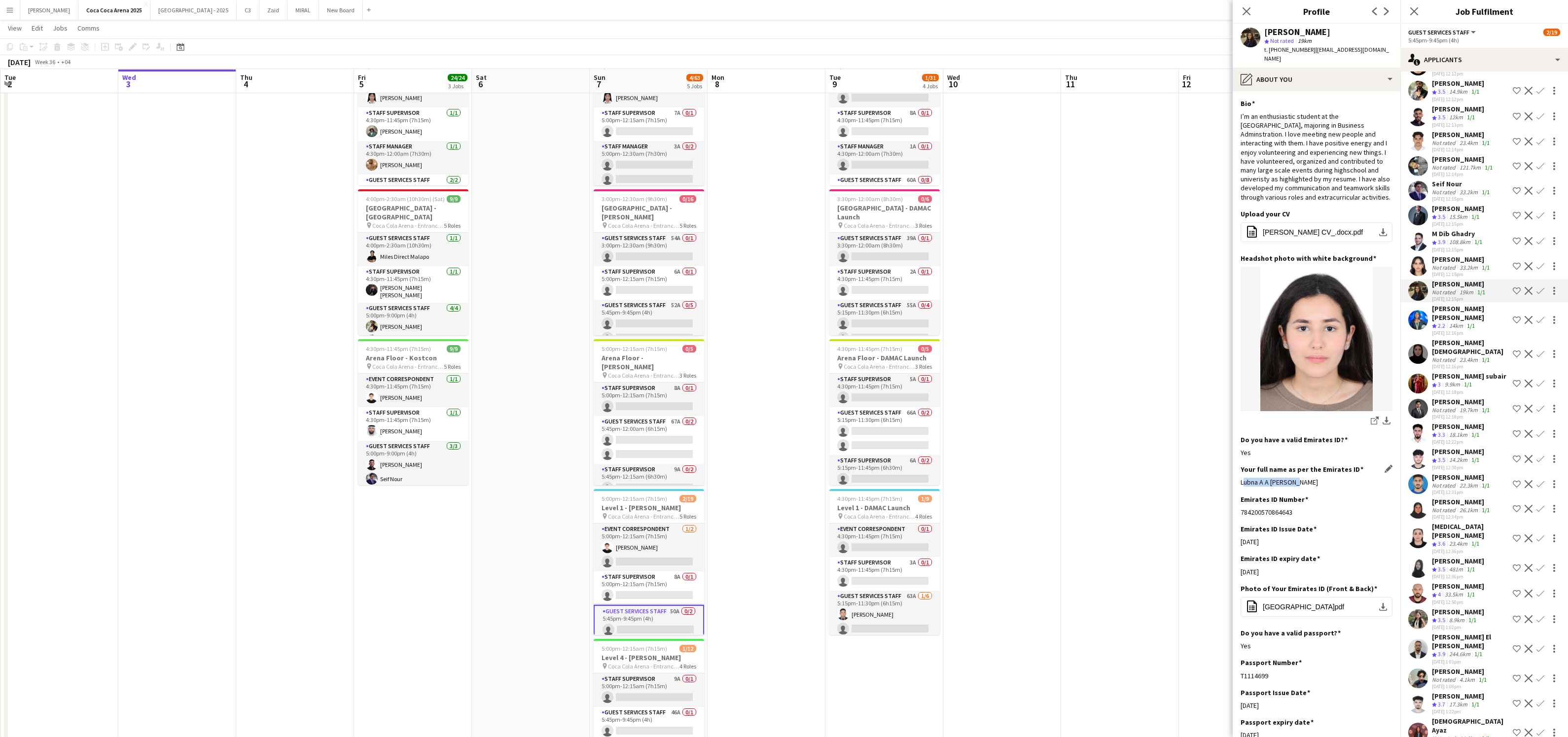
drag, startPoint x: 1297, startPoint y: 472, endPoint x: 1240, endPoint y: 476, distance: 57.1
click at [1241, 478] on div "Lubna A A [PERSON_NAME]" at bounding box center [1316, 482] width 152 height 9
copy div "Lubna A A [PERSON_NAME]"
click at [1445, 255] on div "[PERSON_NAME]" at bounding box center [1461, 259] width 60 height 9
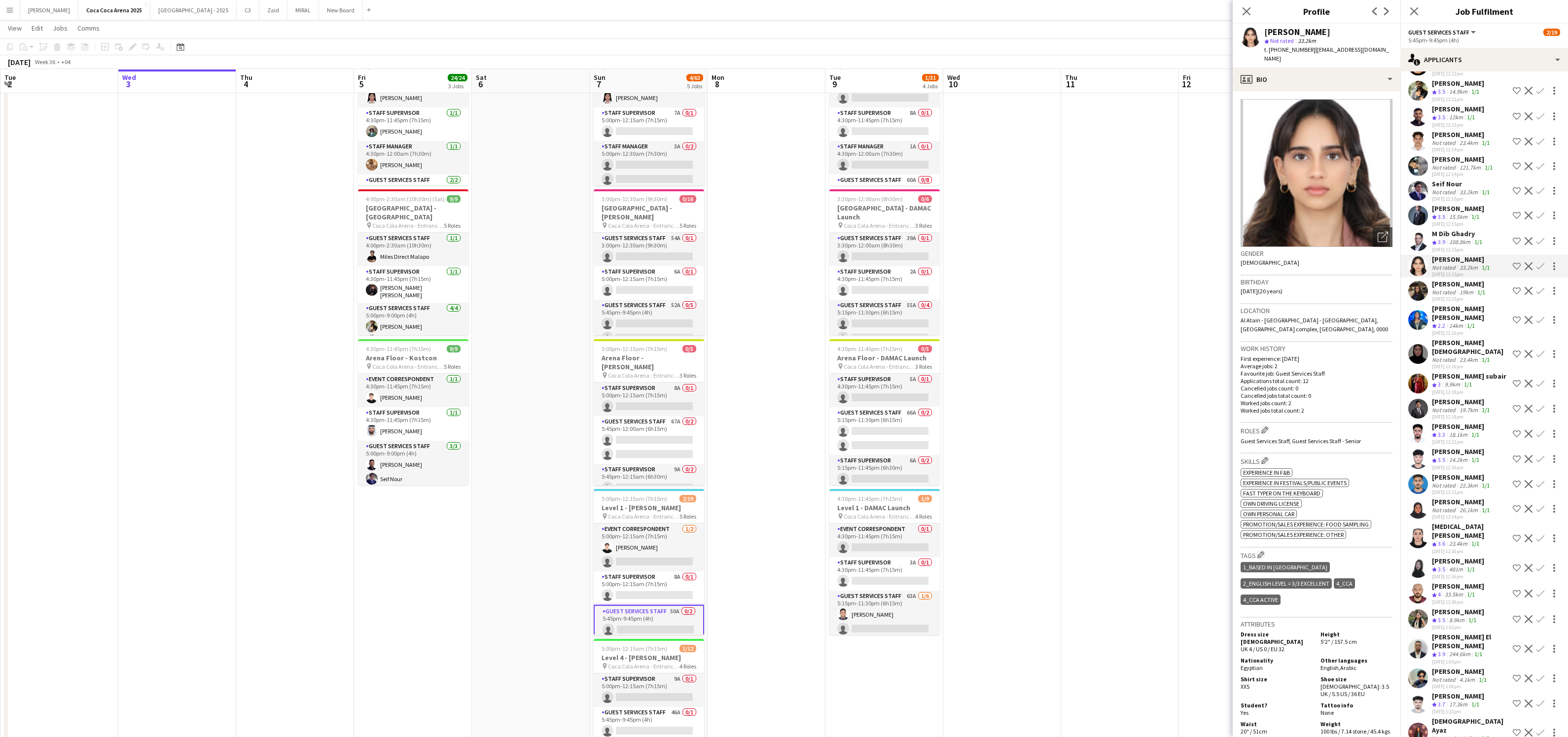
drag, startPoint x: 1307, startPoint y: 51, endPoint x: 1269, endPoint y: 51, distance: 38.0
click at [1269, 51] on div "t. [PHONE_NUMBER] | [EMAIL_ADDRESS][DOMAIN_NAME]" at bounding box center [1328, 54] width 128 height 18
copy span "[PHONE_NUMBER]"
click at [1287, 71] on div "profile Bio" at bounding box center [1316, 79] width 167 height 24
click at [1332, 136] on span "About you" at bounding box center [1339, 141] width 30 height 9
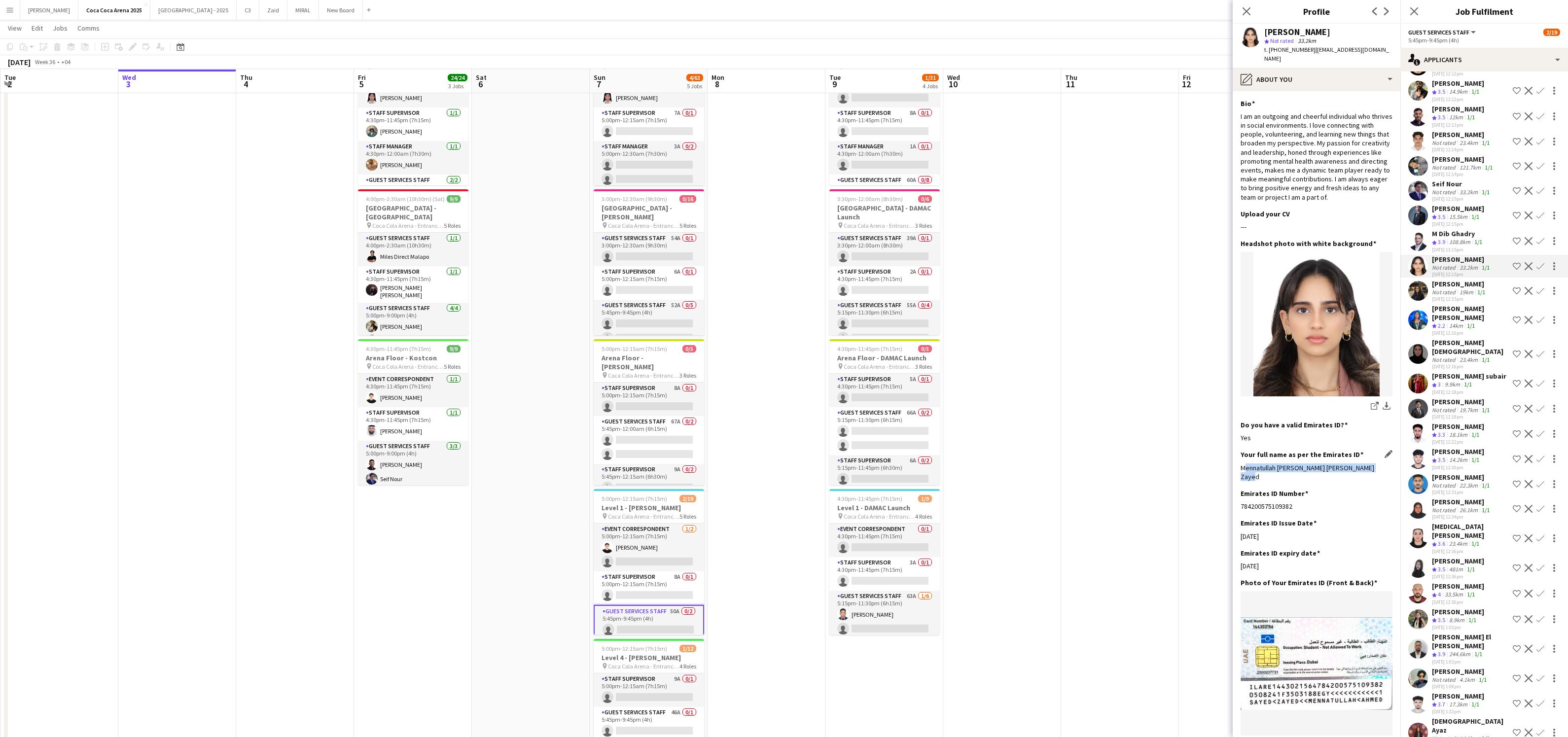
drag, startPoint x: 1390, startPoint y: 459, endPoint x: 1241, endPoint y: 458, distance: 149.0
click at [1241, 463] on div "Mennatullah [PERSON_NAME] [PERSON_NAME] Zayed" at bounding box center [1316, 472] width 152 height 18
copy div "Mennatullah [PERSON_NAME] [PERSON_NAME] Zayed"
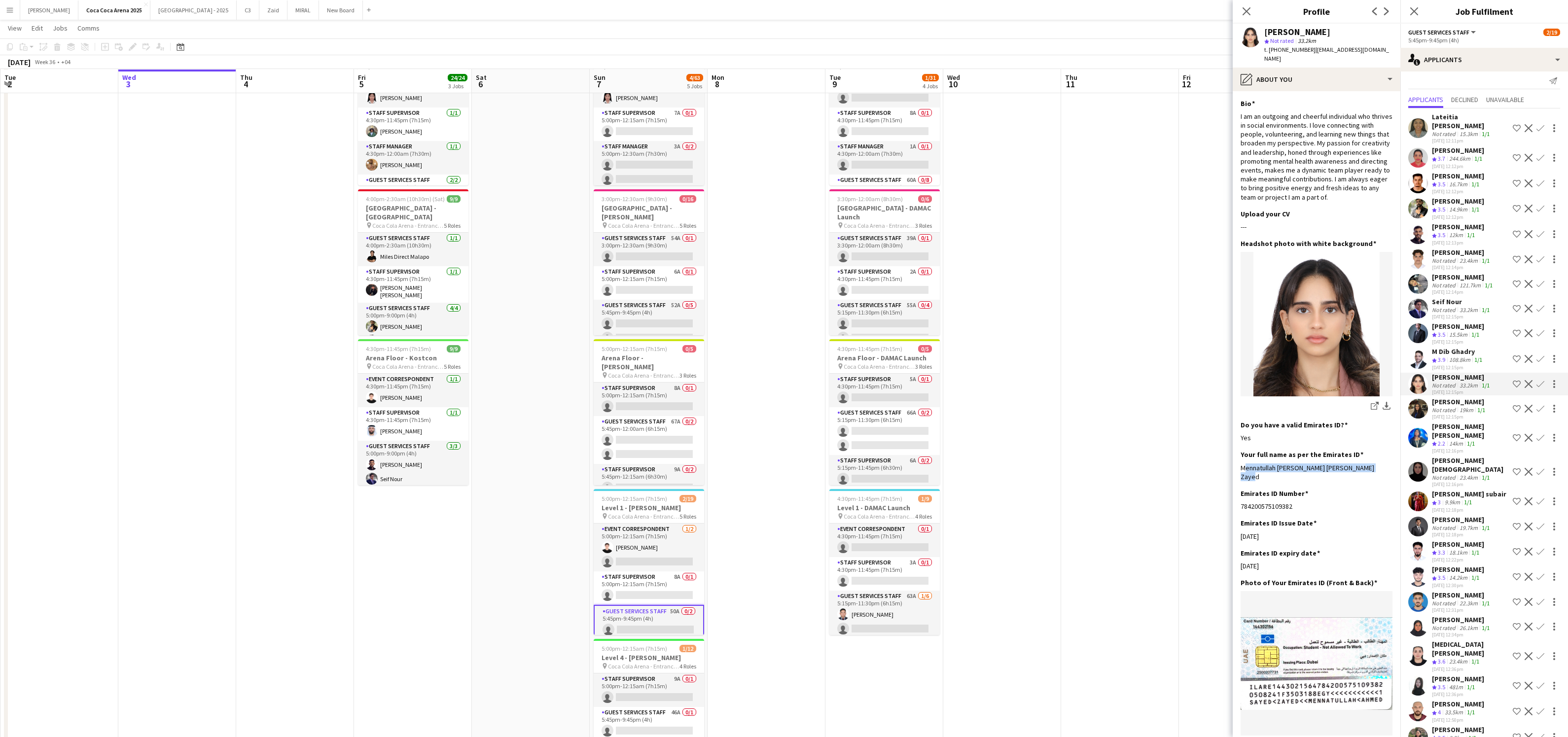
scroll to position [0, 0]
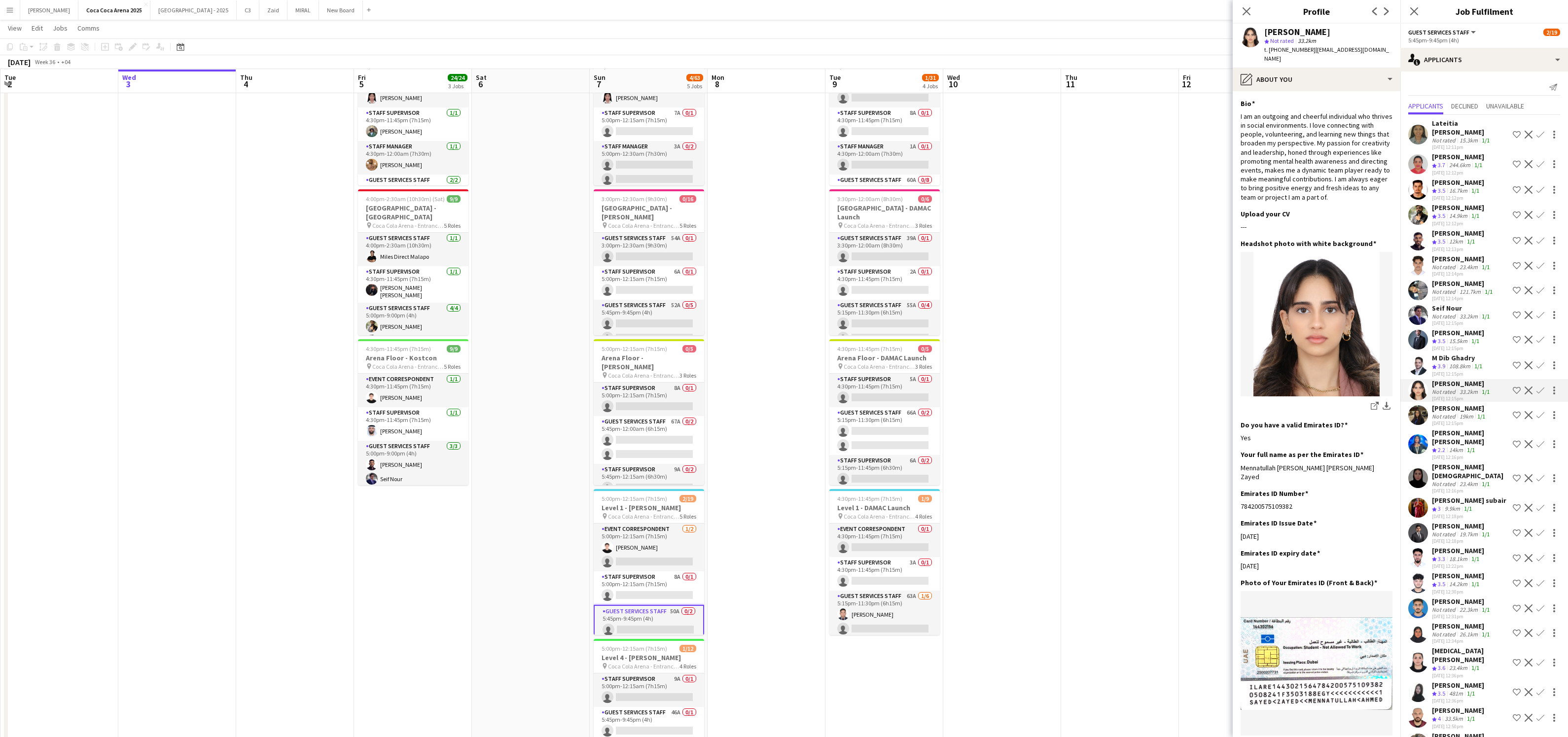
click at [1451, 464] on div "[PERSON_NAME][DEMOGRAPHIC_DATA]" at bounding box center [1470, 471] width 77 height 18
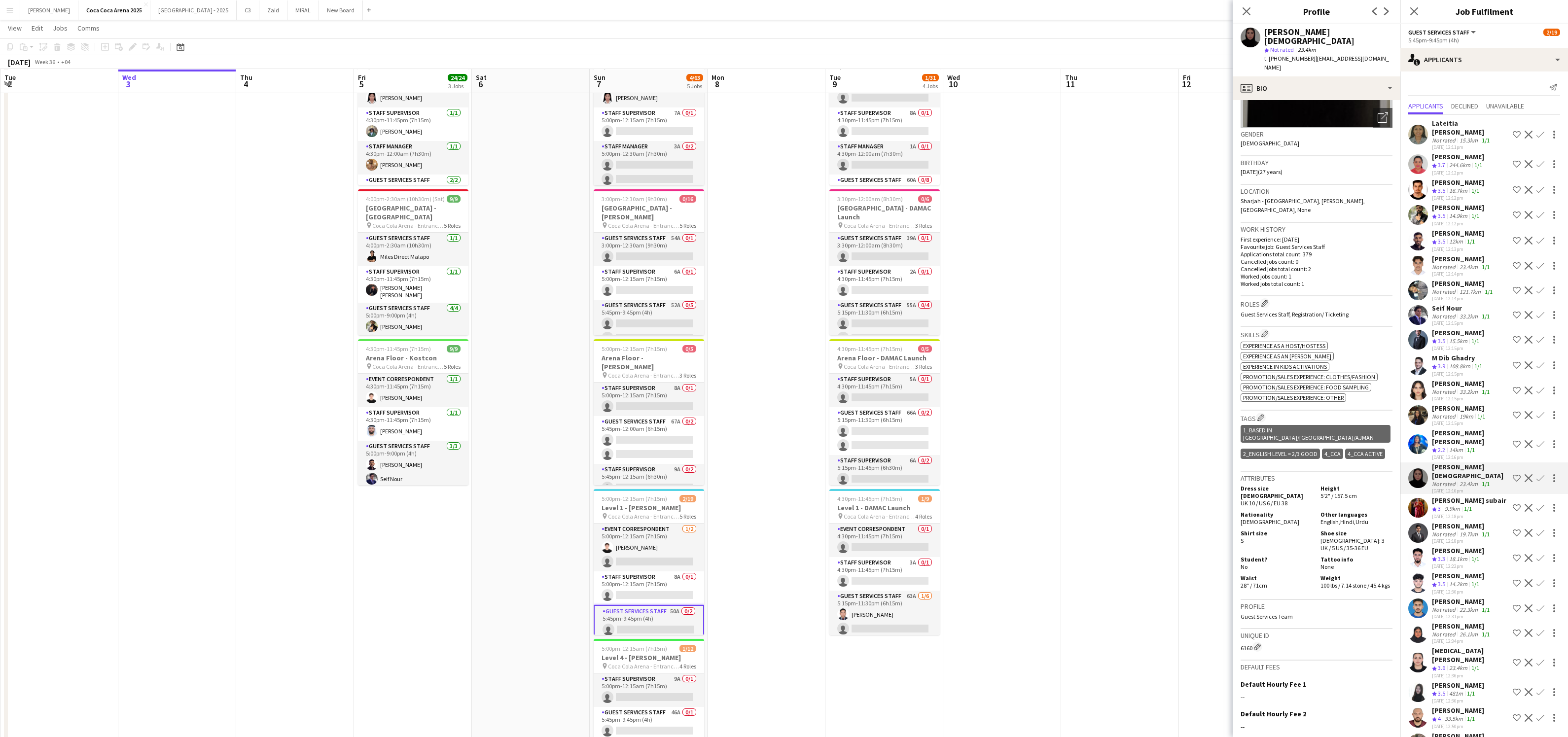
scroll to position [129, 0]
click at [861, 386] on app-card-role "Staff Supervisor 5A 0/1 4:30pm-11:45pm (7h15m) single-neutral-actions" at bounding box center [884, 390] width 110 height 33
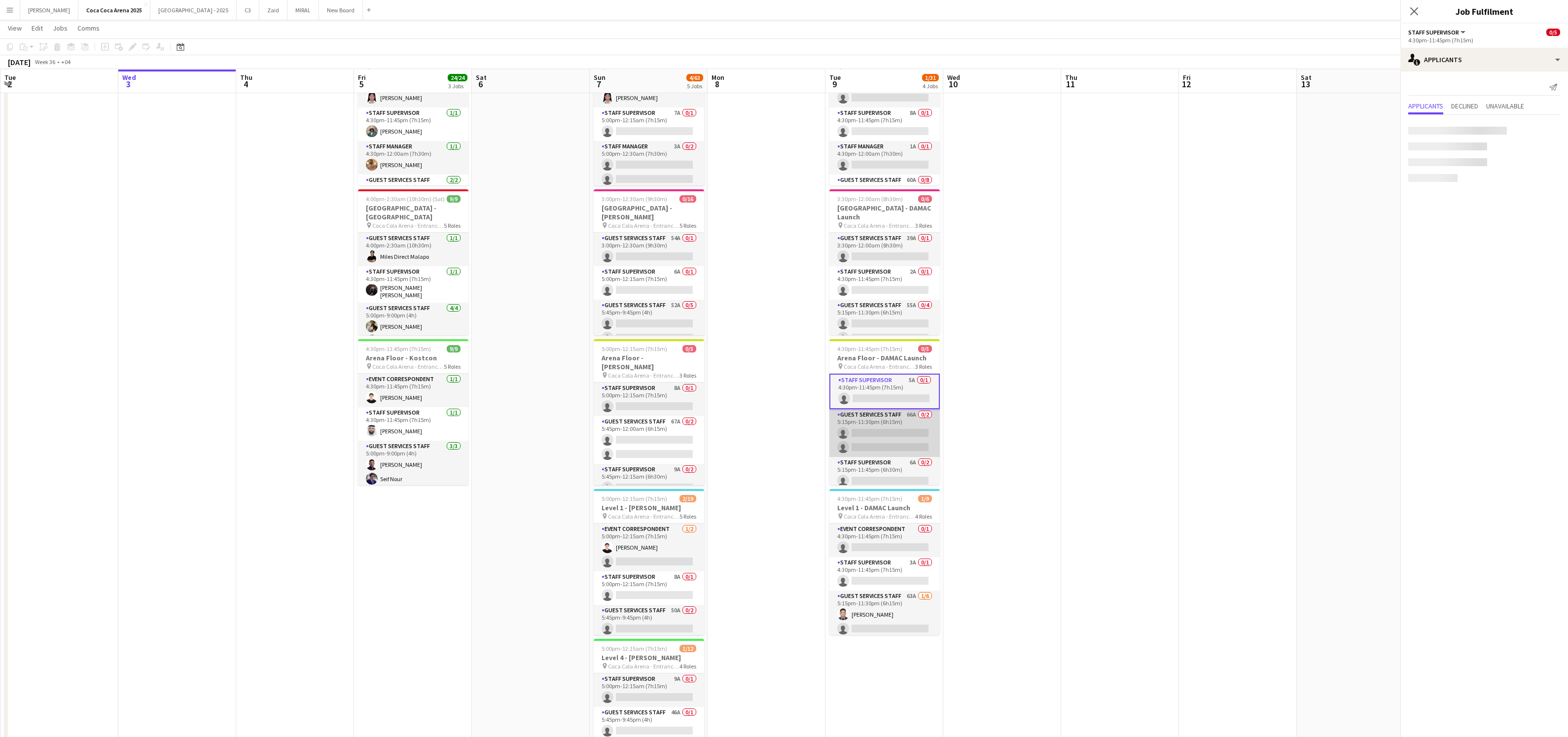
click at [869, 440] on app-card-role "Guest Services Staff 66A 0/2 5:15pm-11:30pm (6h15m) single-neutral-actions sing…" at bounding box center [884, 433] width 110 height 48
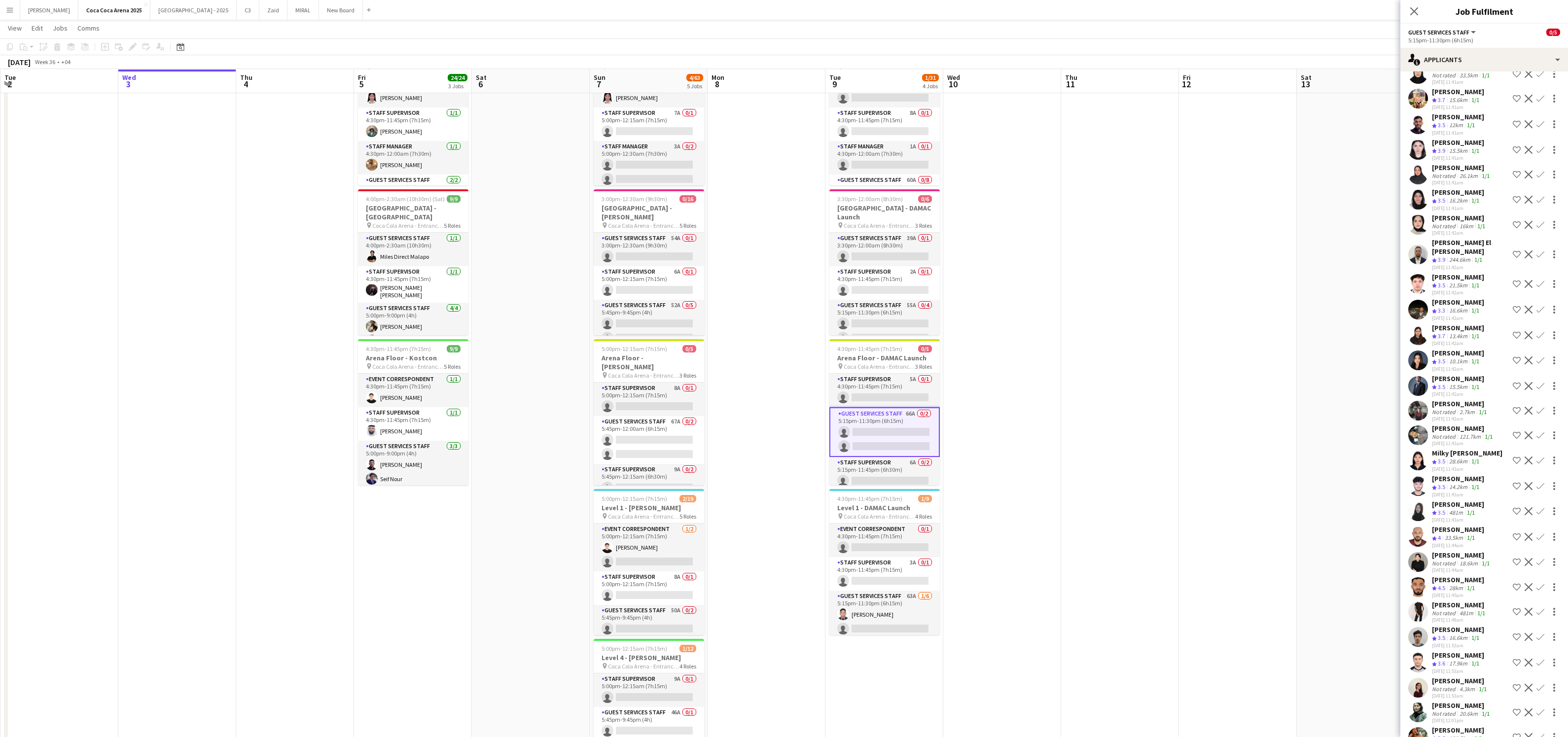
scroll to position [0, 0]
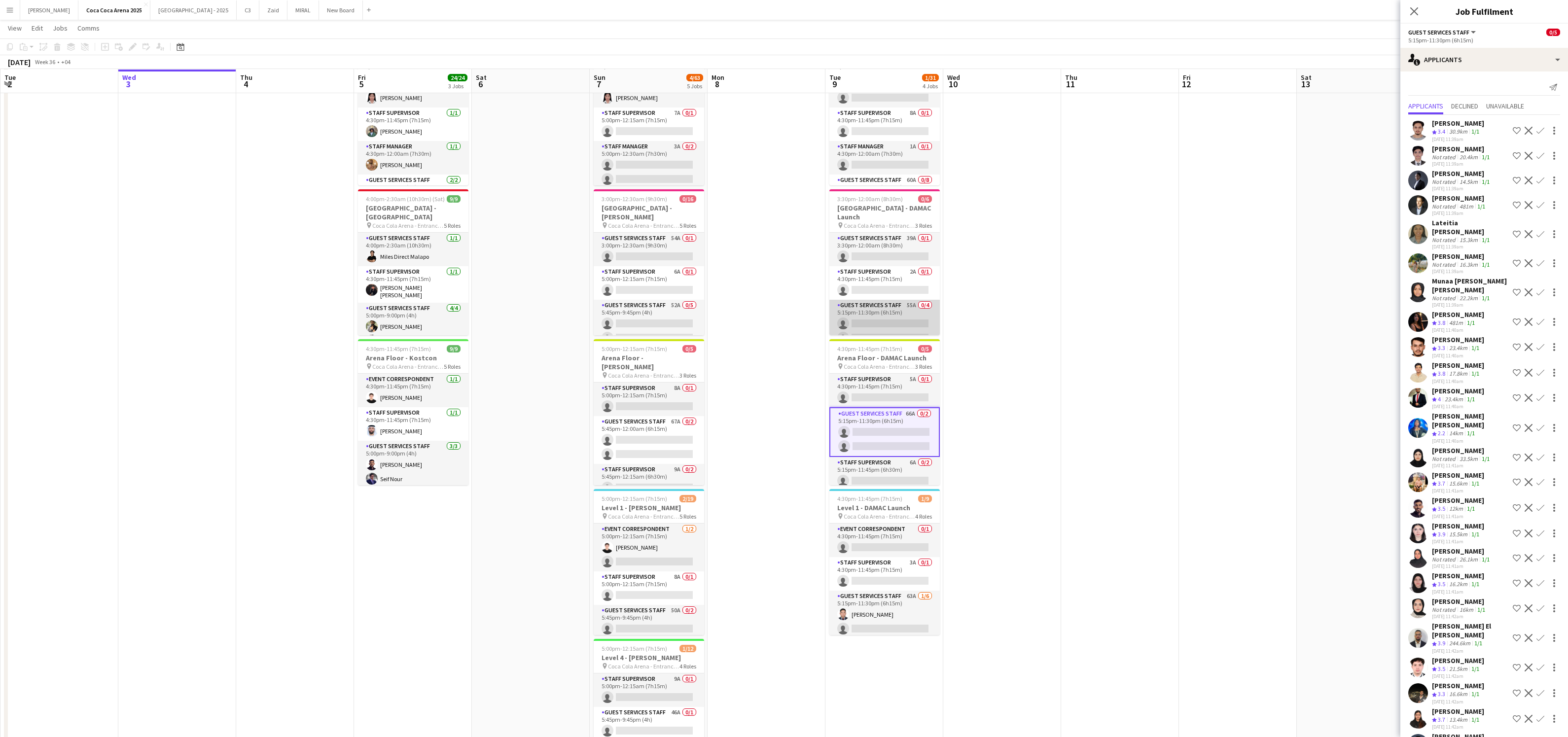
click at [886, 300] on app-card-role "Guest Services Staff 55A 0/4 5:15pm-11:30pm (6h15m) single-neutral-actions sing…" at bounding box center [884, 338] width 110 height 77
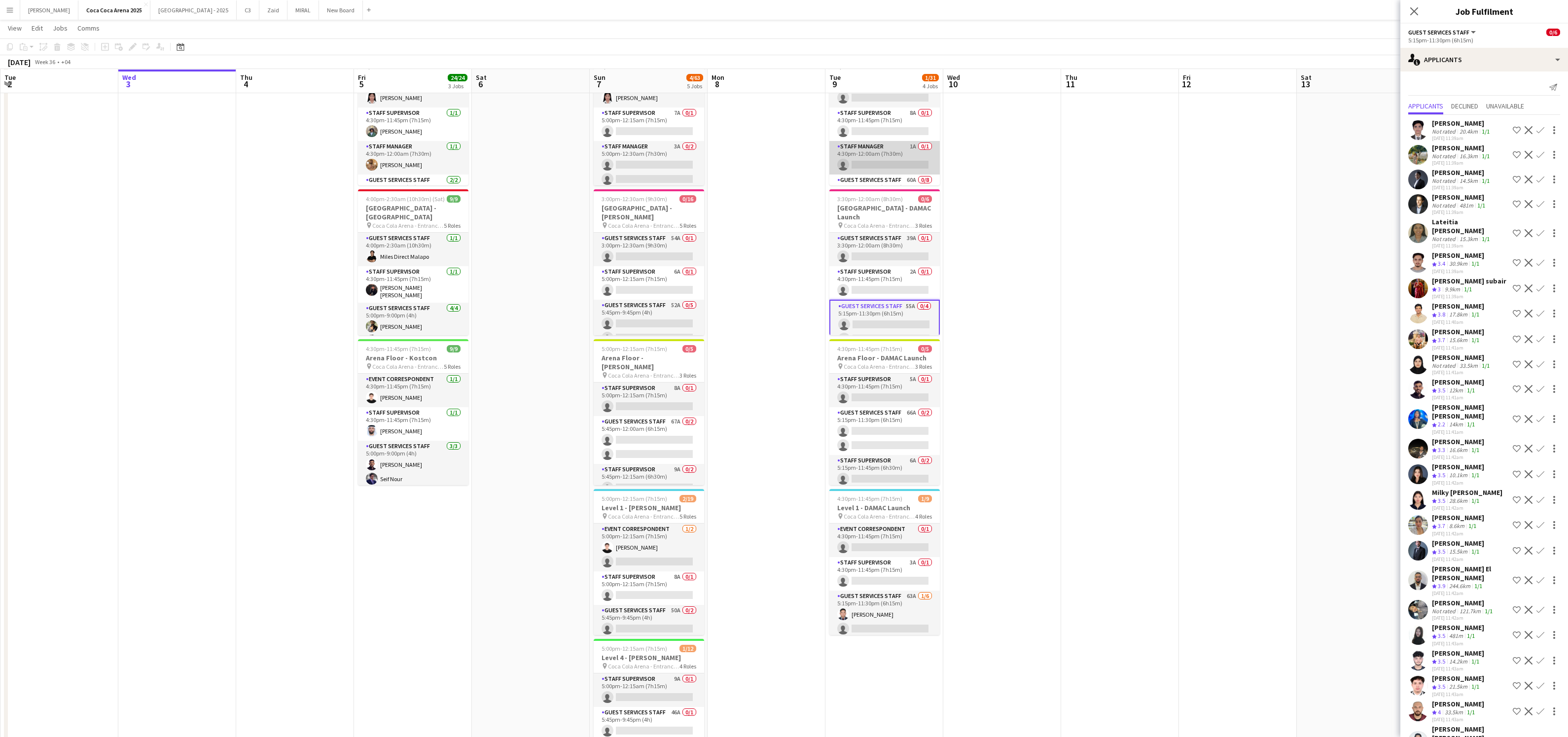
click at [884, 162] on app-card-role "Staff Manager 1A 0/1 4:30pm-12:00am (7h30m) single-neutral-actions" at bounding box center [884, 158] width 110 height 33
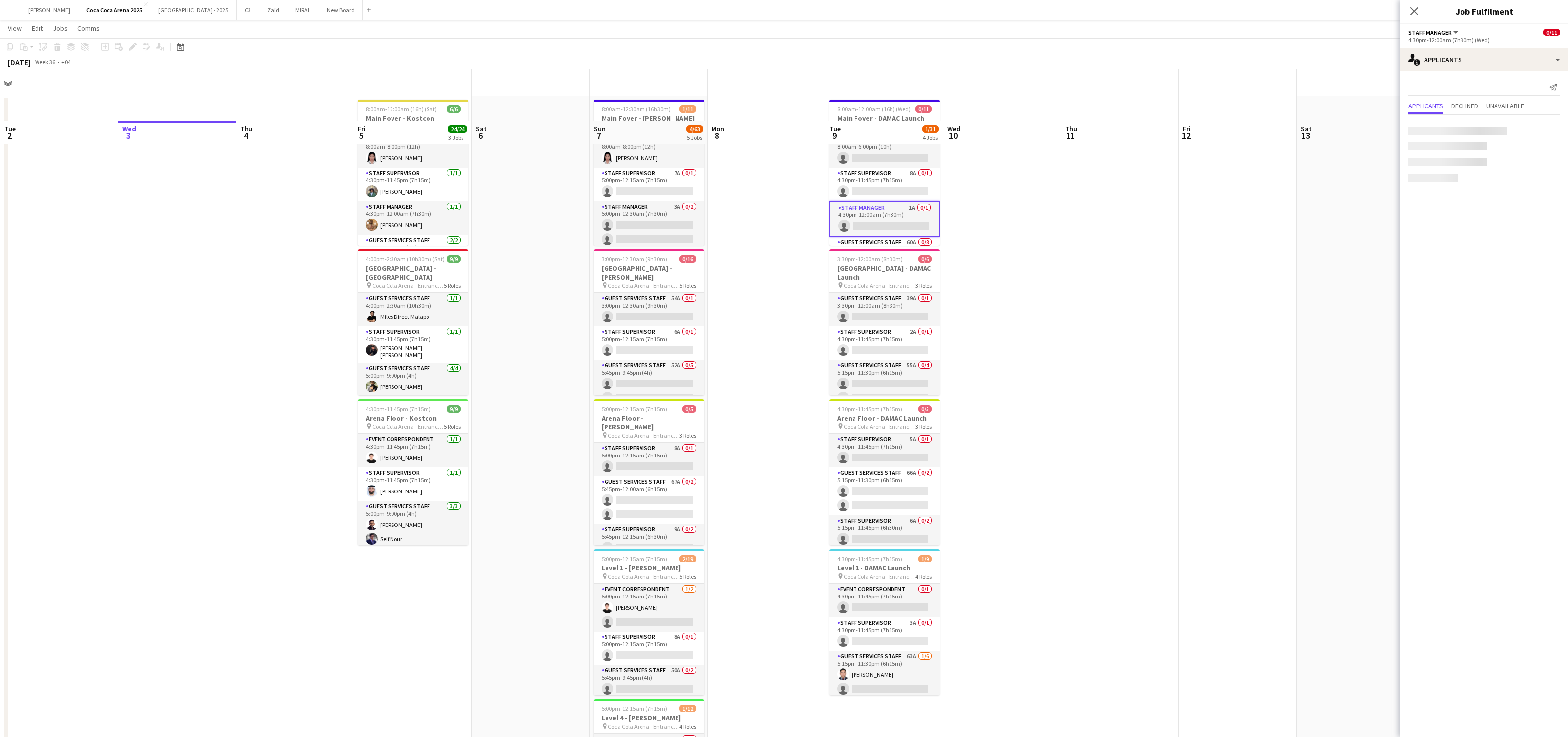
scroll to position [13, 0]
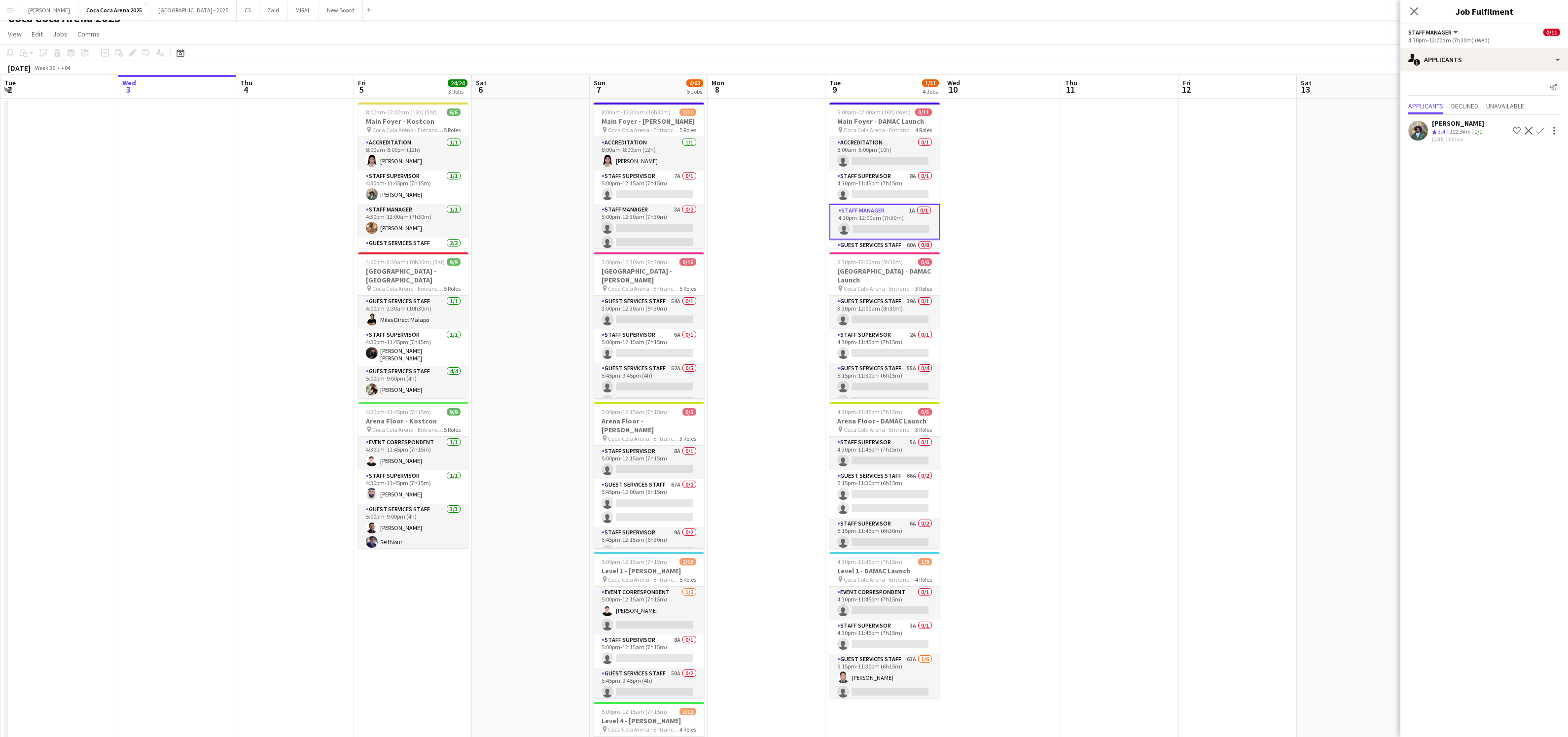
click at [884, 162] on app-card-role "Accreditation 0/1 8:00am-6:00pm (10h) single-neutral-actions" at bounding box center [884, 153] width 110 height 33
click at [881, 180] on app-card-role "Staff Supervisor 8A 0/1 4:30pm-11:45pm (7h15m) single-neutral-actions" at bounding box center [884, 189] width 110 height 33
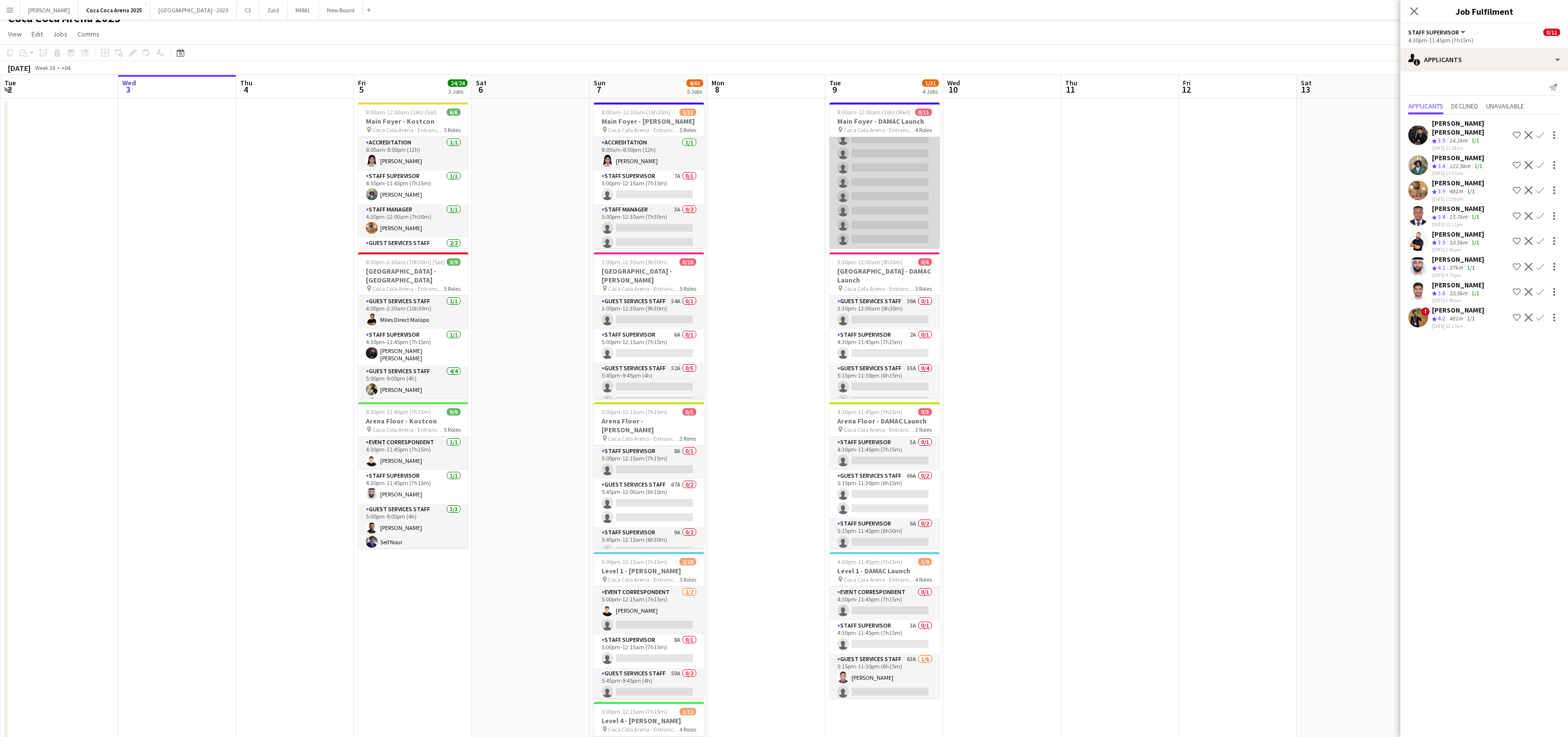
click at [877, 197] on app-card-role "Guest Services Staff 60A 0/8 5:15pm-11:30pm (6h15m) single-neutral-actions sing…" at bounding box center [884, 183] width 110 height 134
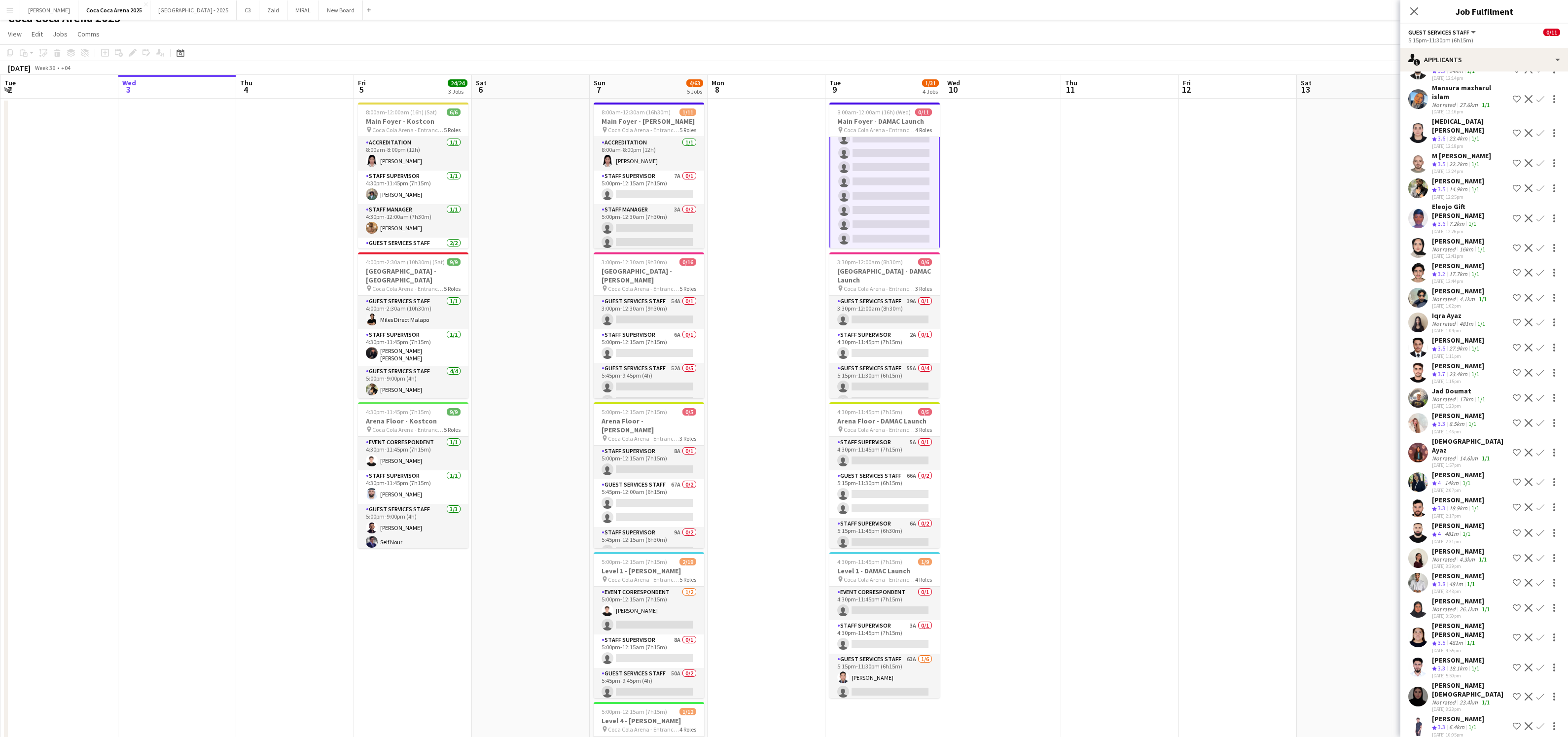
scroll to position [0, 0]
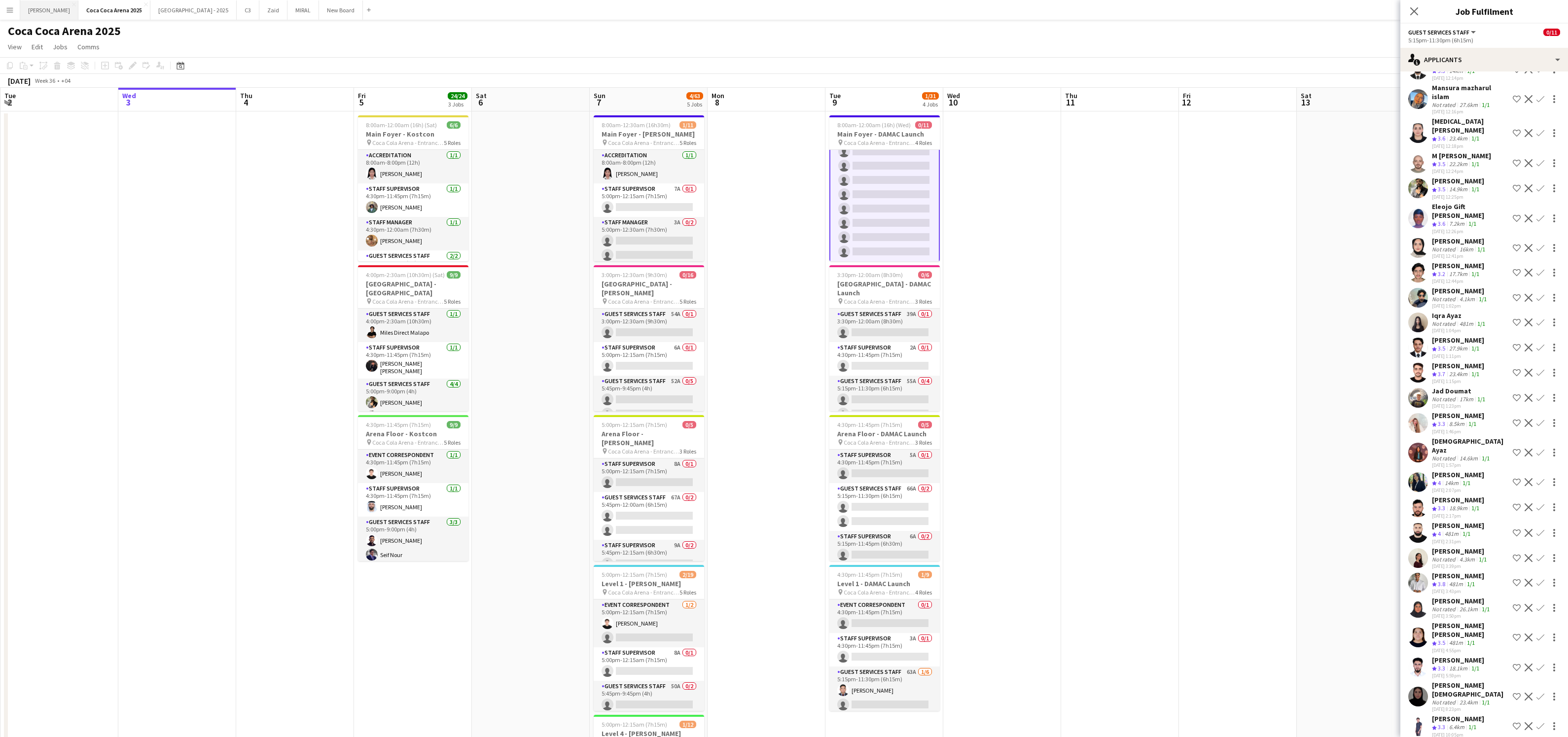
click at [39, 7] on button "[PERSON_NAME]" at bounding box center [49, 10] width 58 height 19
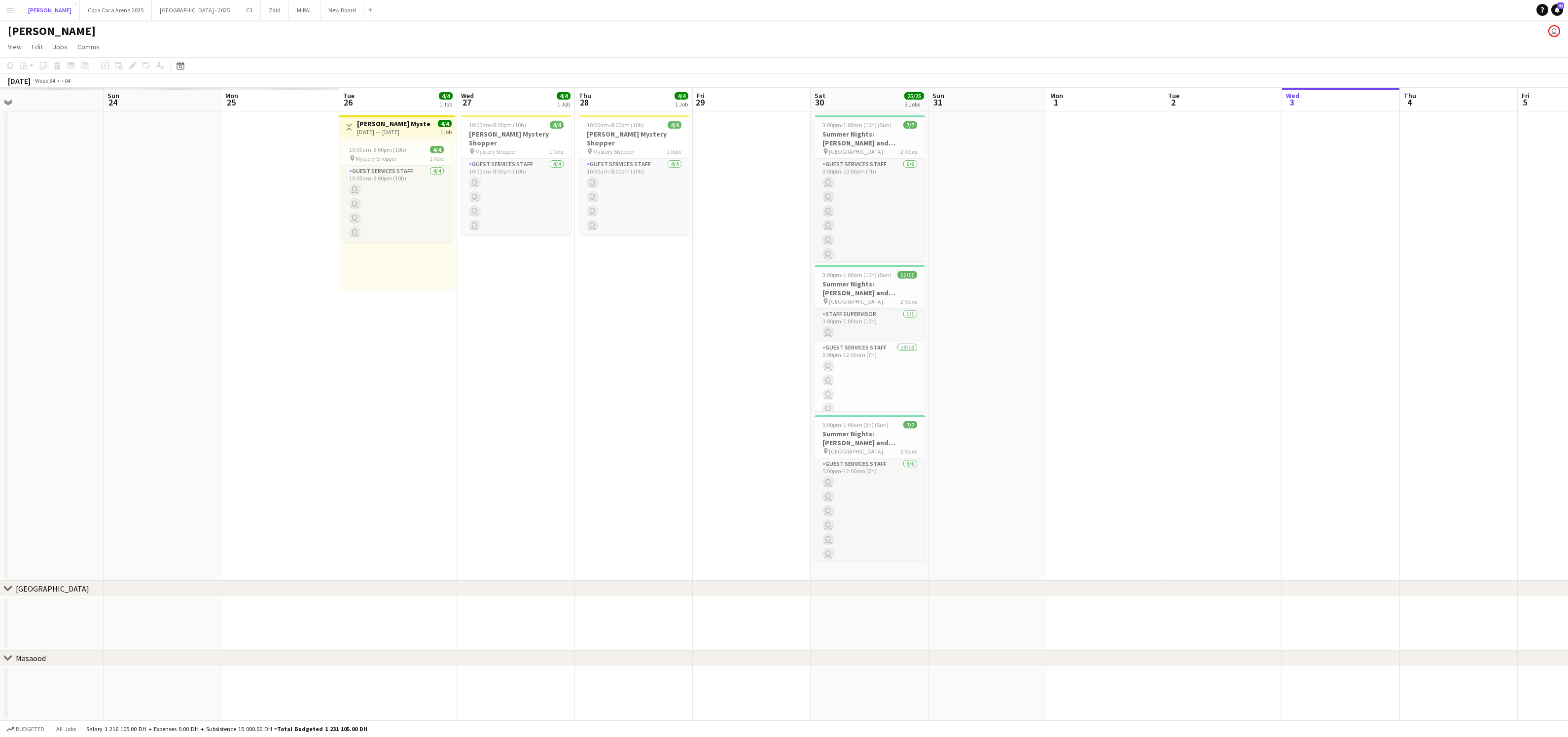
scroll to position [0, 215]
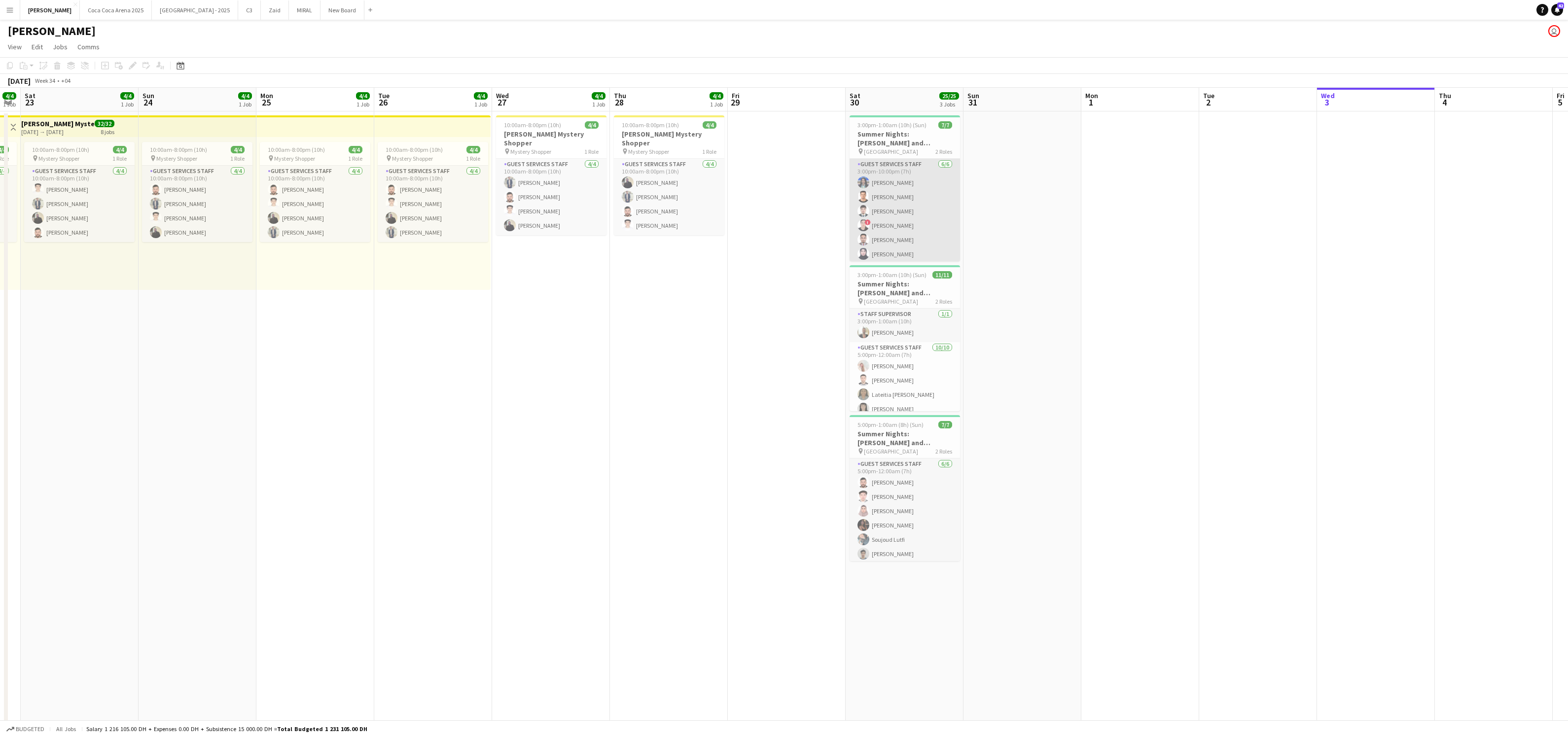
click at [905, 231] on app-card-role "Guest Services Staff [DATE] 3:00pm-10:00pm (7h) [PERSON_NAME] ! [PERSON_NAME] […" at bounding box center [905, 211] width 110 height 105
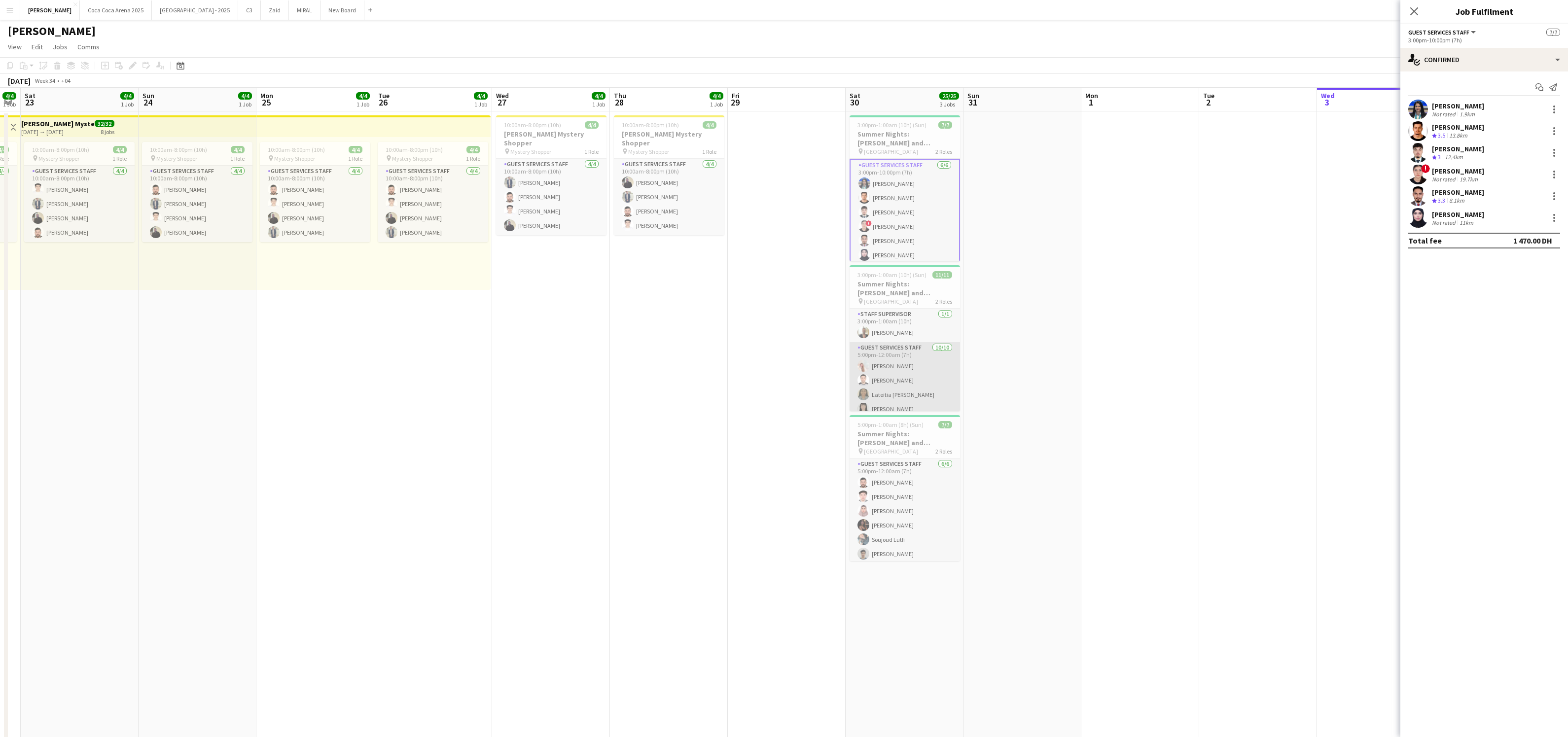
click at [908, 343] on app-card-role "Guest Services Staff [DATE] 5:00pm-12:00am (7h) [PERSON_NAME] [PERSON_NAME] Lat…" at bounding box center [905, 423] width 110 height 162
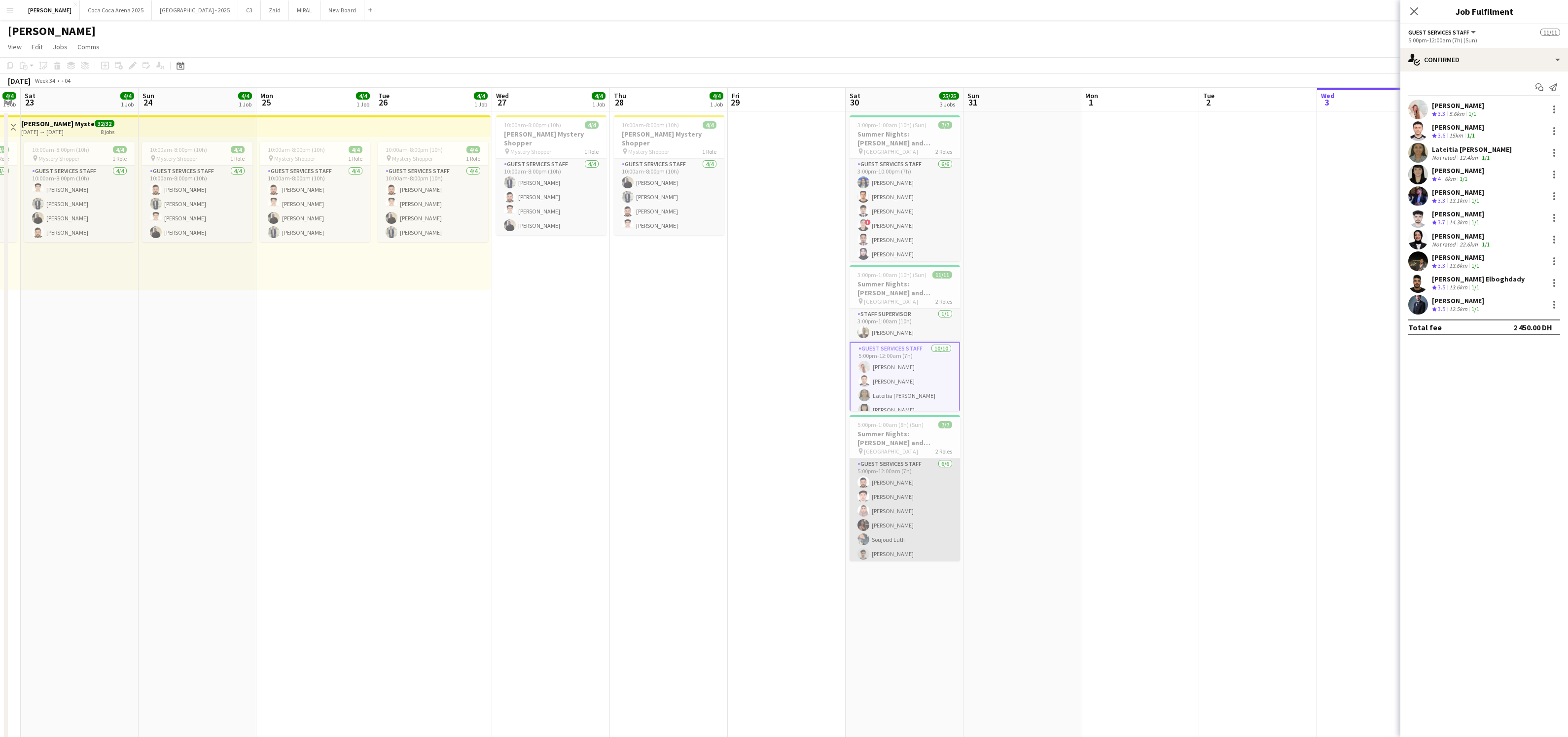
click at [903, 501] on app-card-role "Guest Services Staff [DATE] 5:00pm-12:00am (7h) [PERSON_NAME] [PERSON_NAME] [PE…" at bounding box center [905, 511] width 110 height 105
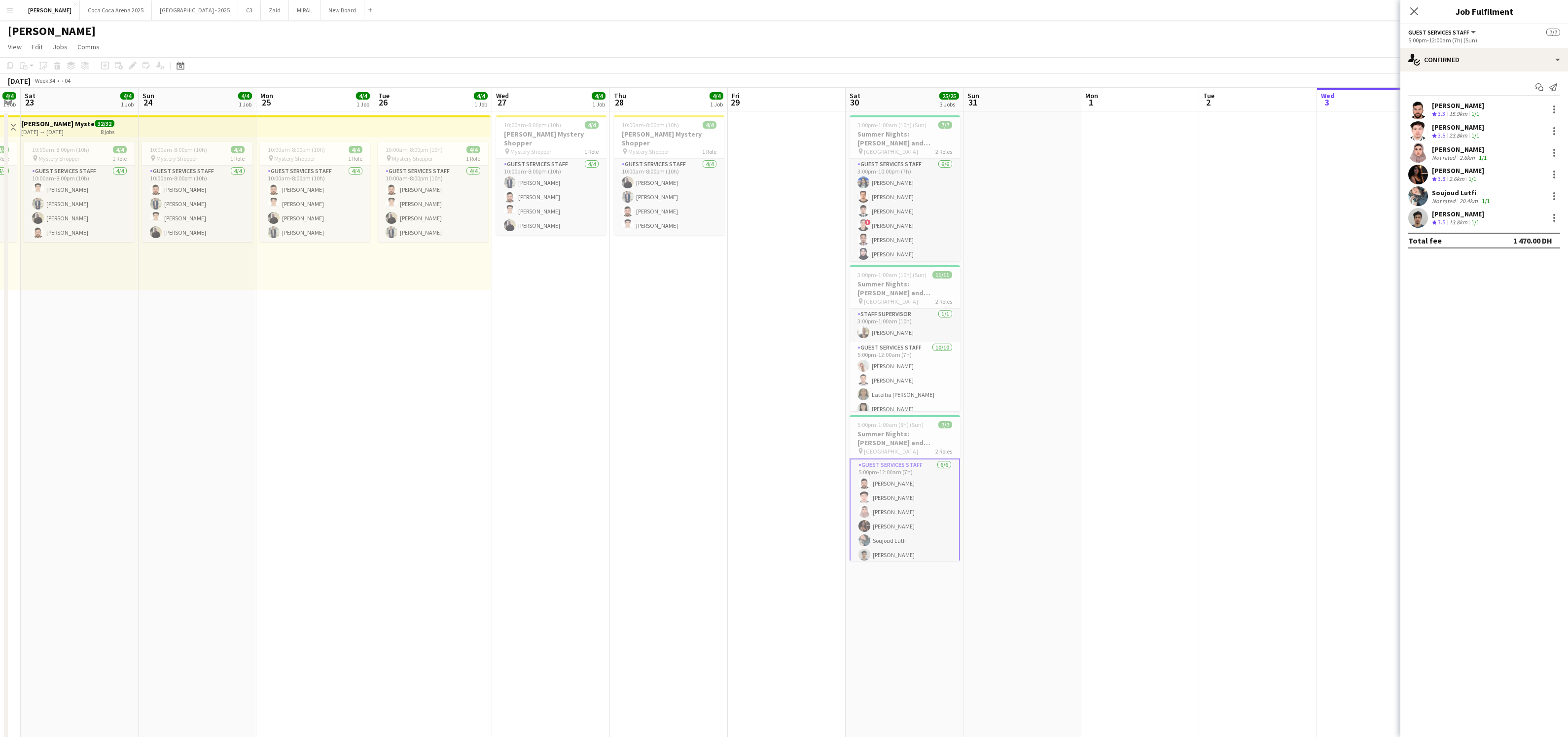
click at [1442, 149] on div "[PERSON_NAME]" at bounding box center [1460, 149] width 57 height 9
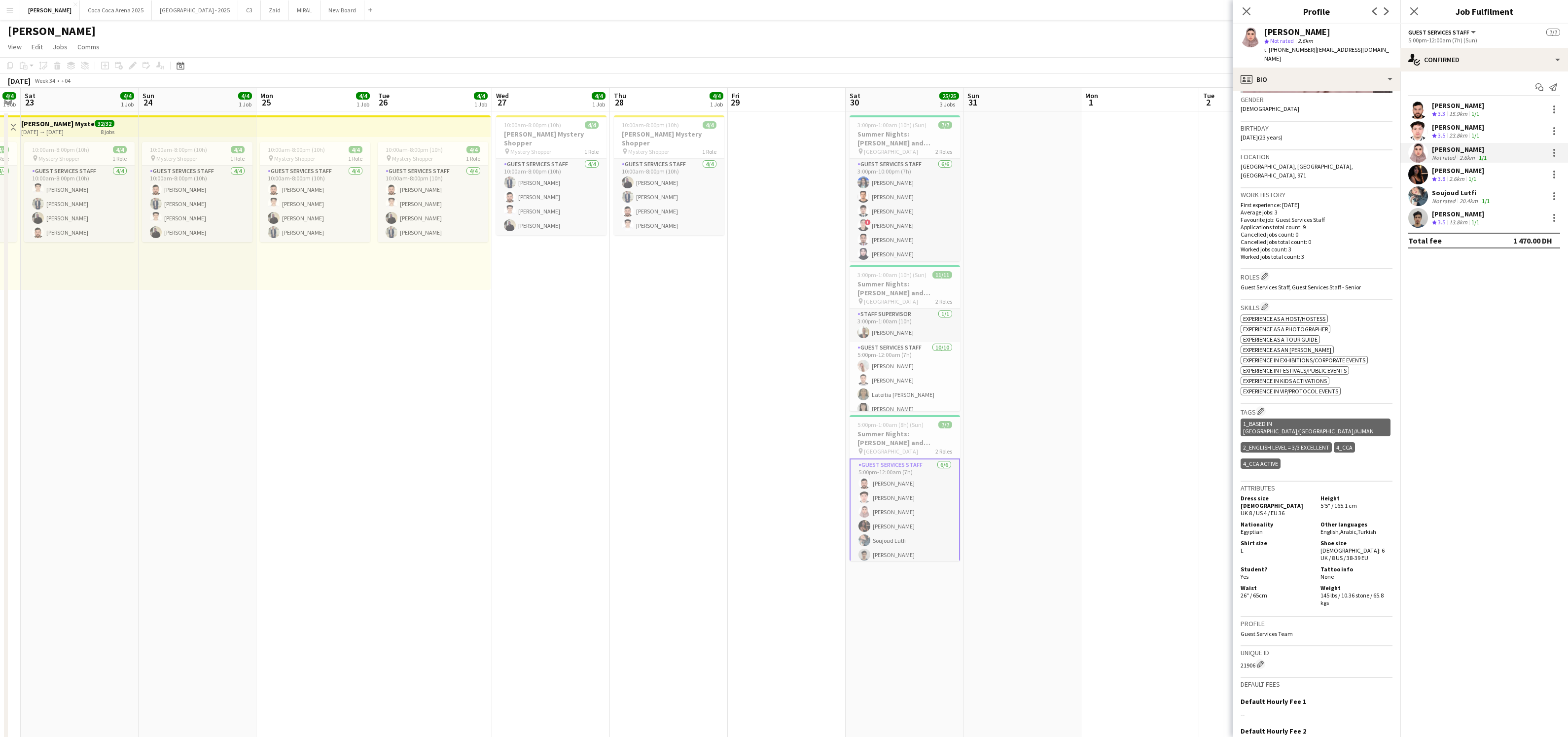
scroll to position [0, 0]
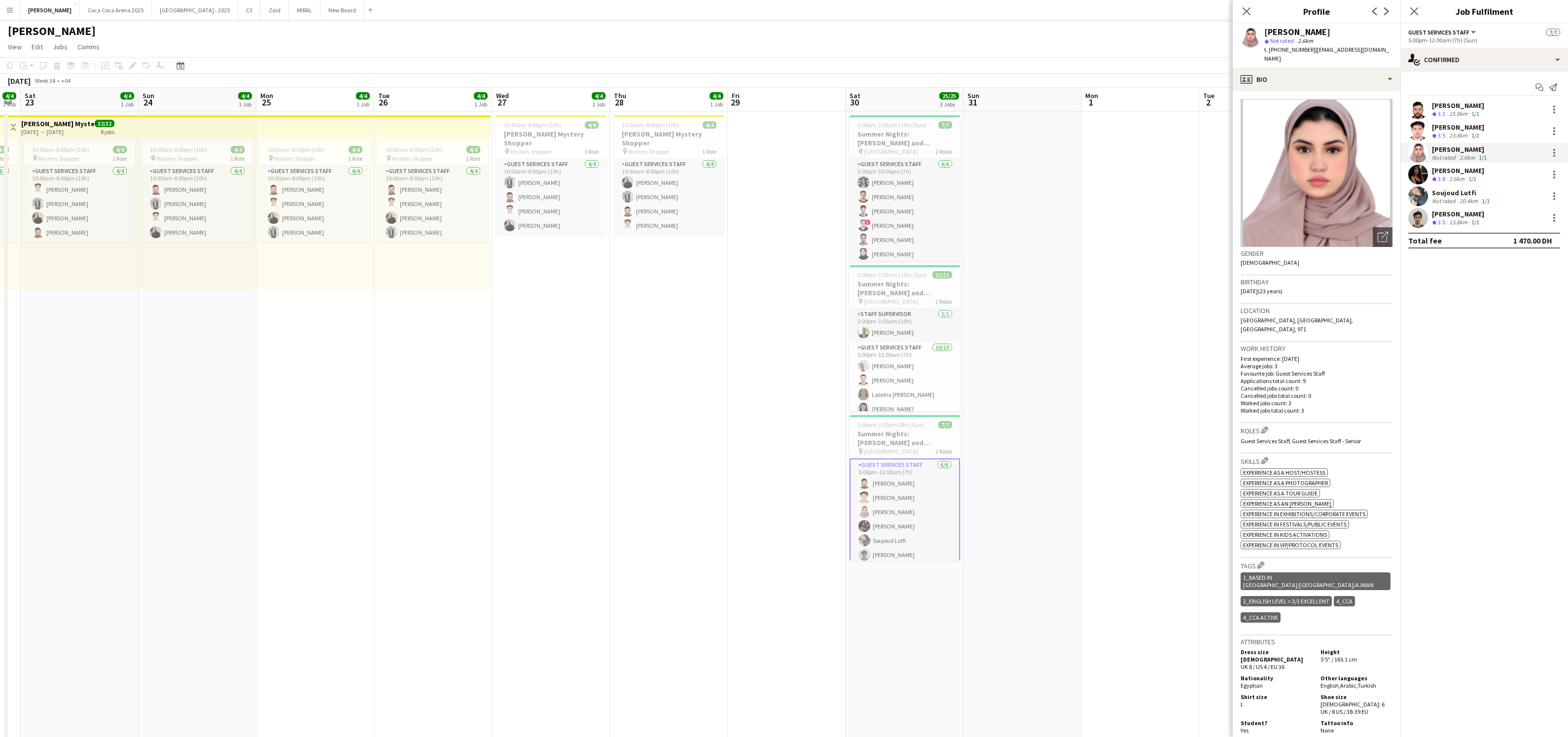
drag, startPoint x: 1308, startPoint y: 51, endPoint x: 1269, endPoint y: 47, distance: 39.2
click at [1269, 47] on div "t. [PHONE_NUMBER] | [EMAIL_ADDRESS][DOMAIN_NAME]" at bounding box center [1328, 54] width 128 height 18
copy span "[PHONE_NUMBER]"
click at [1286, 82] on div "profile Bio" at bounding box center [1316, 79] width 167 height 24
click at [1314, 138] on icon "About you" at bounding box center [1314, 141] width 12 height 12
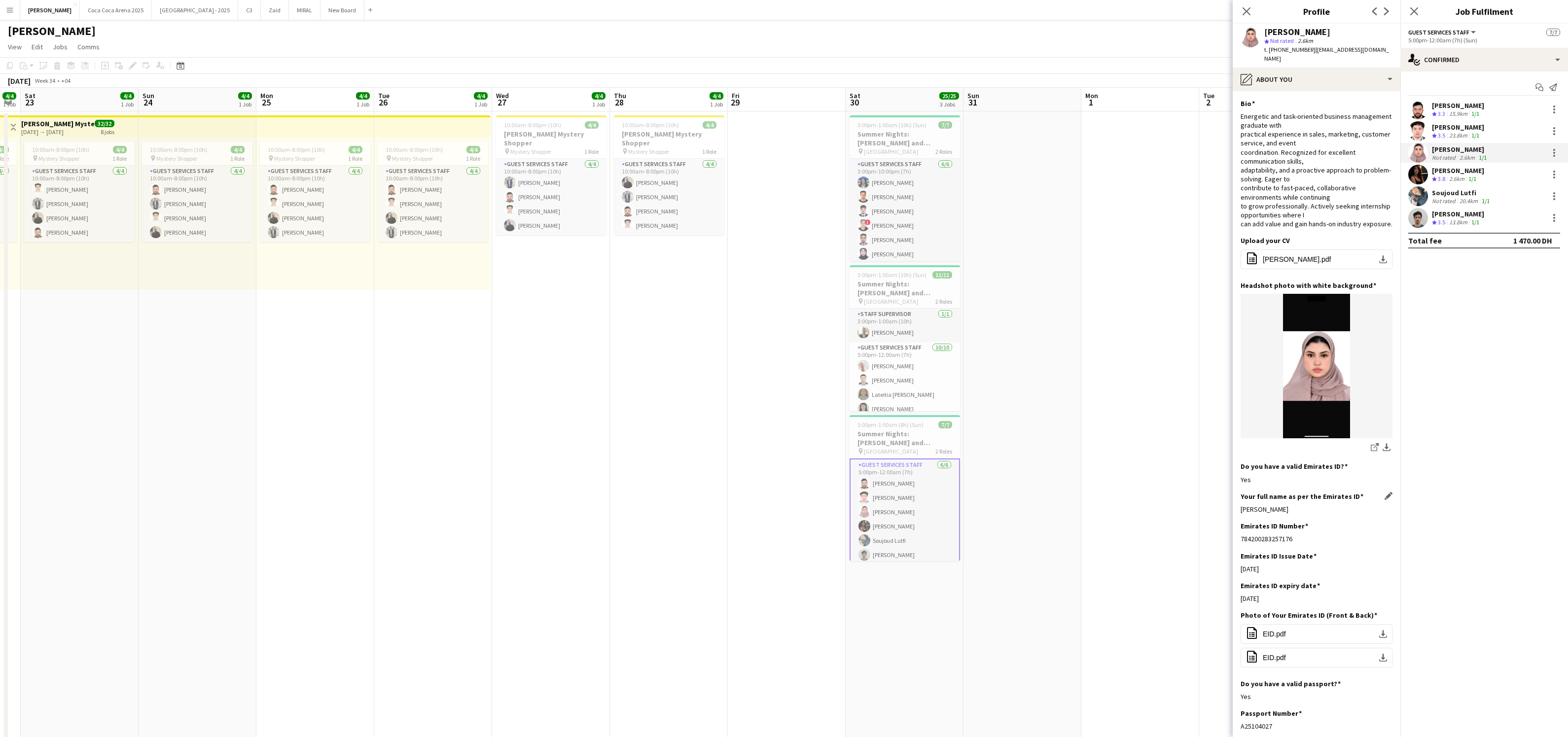
drag, startPoint x: 1301, startPoint y: 508, endPoint x: 1242, endPoint y: 509, distance: 59.0
click at [1242, 509] on div "[PERSON_NAME]" at bounding box center [1316, 509] width 152 height 9
copy div "[PERSON_NAME]"
click at [898, 330] on app-card-role "Staff Supervisor [DATE] 3:00pm-1:00am (10h) [PERSON_NAME]" at bounding box center [905, 325] width 110 height 33
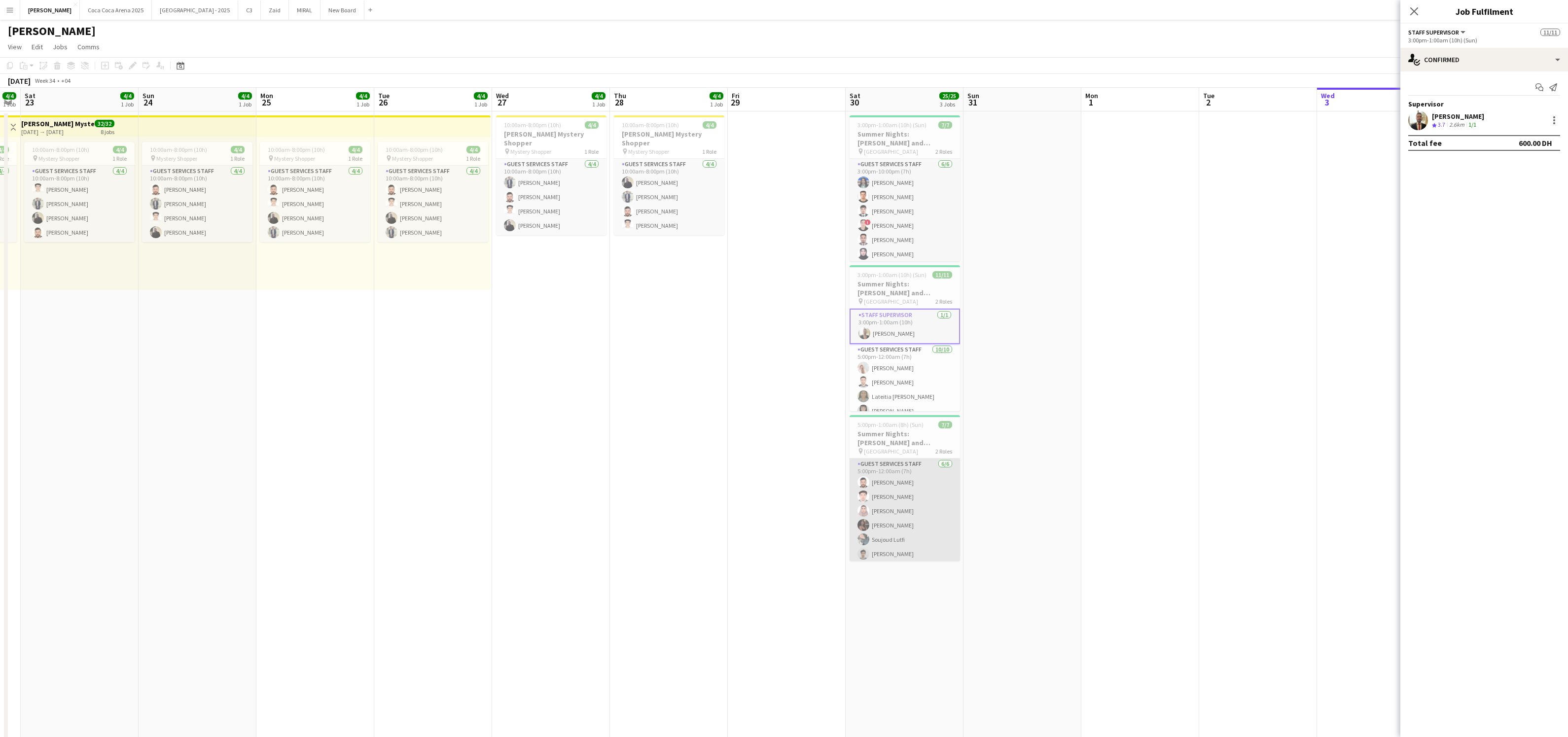
click at [894, 488] on app-card-role "Guest Services Staff [DATE] 5:00pm-12:00am (7h) [PERSON_NAME] [PERSON_NAME] [PE…" at bounding box center [905, 511] width 110 height 105
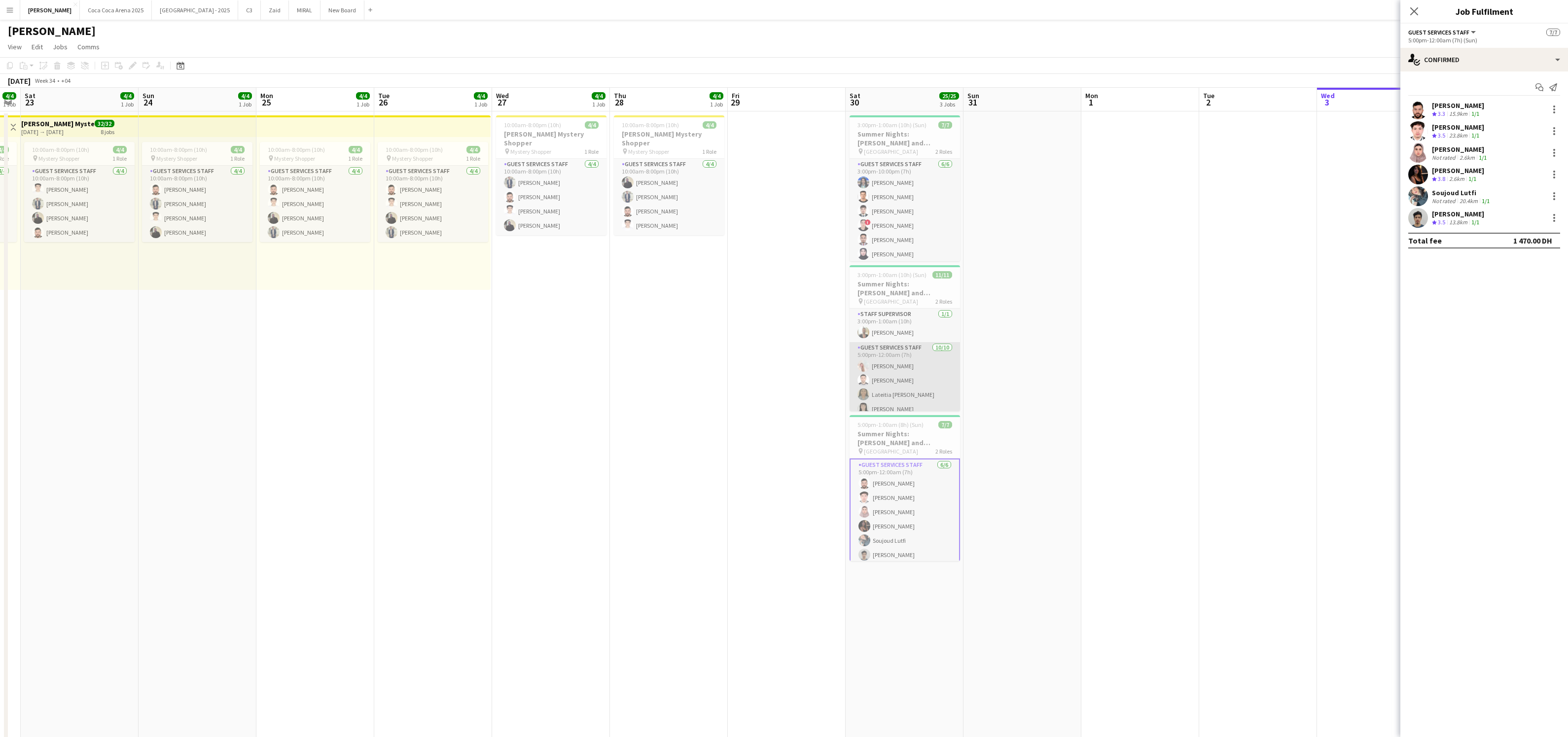
click at [879, 396] on app-card-role "Guest Services Staff [DATE] 5:00pm-12:00am (7h) [PERSON_NAME] [PERSON_NAME] Lat…" at bounding box center [905, 423] width 110 height 162
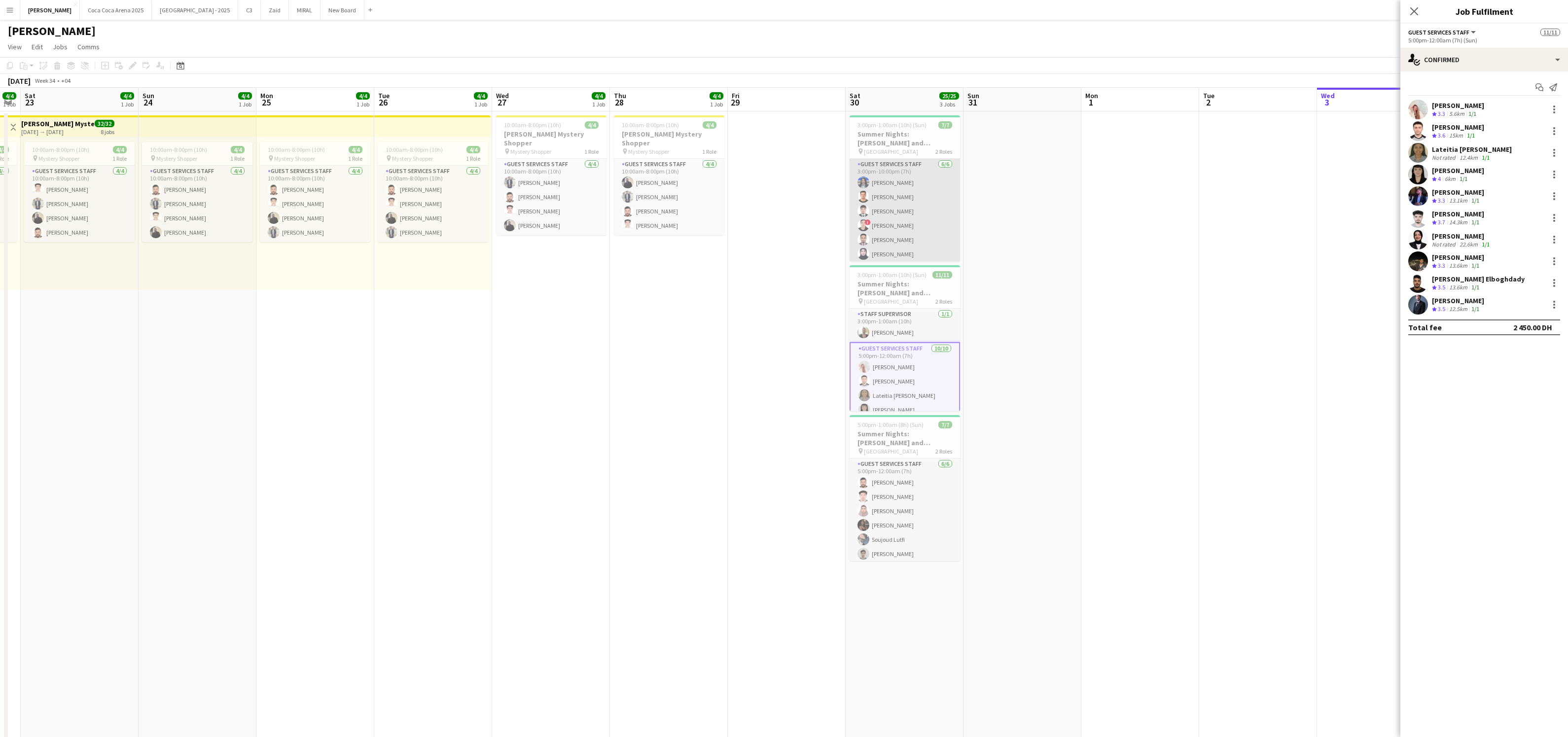
click at [911, 240] on app-card-role "Guest Services Staff [DATE] 3:00pm-10:00pm (7h) [PERSON_NAME] ! [PERSON_NAME] […" at bounding box center [905, 211] width 110 height 105
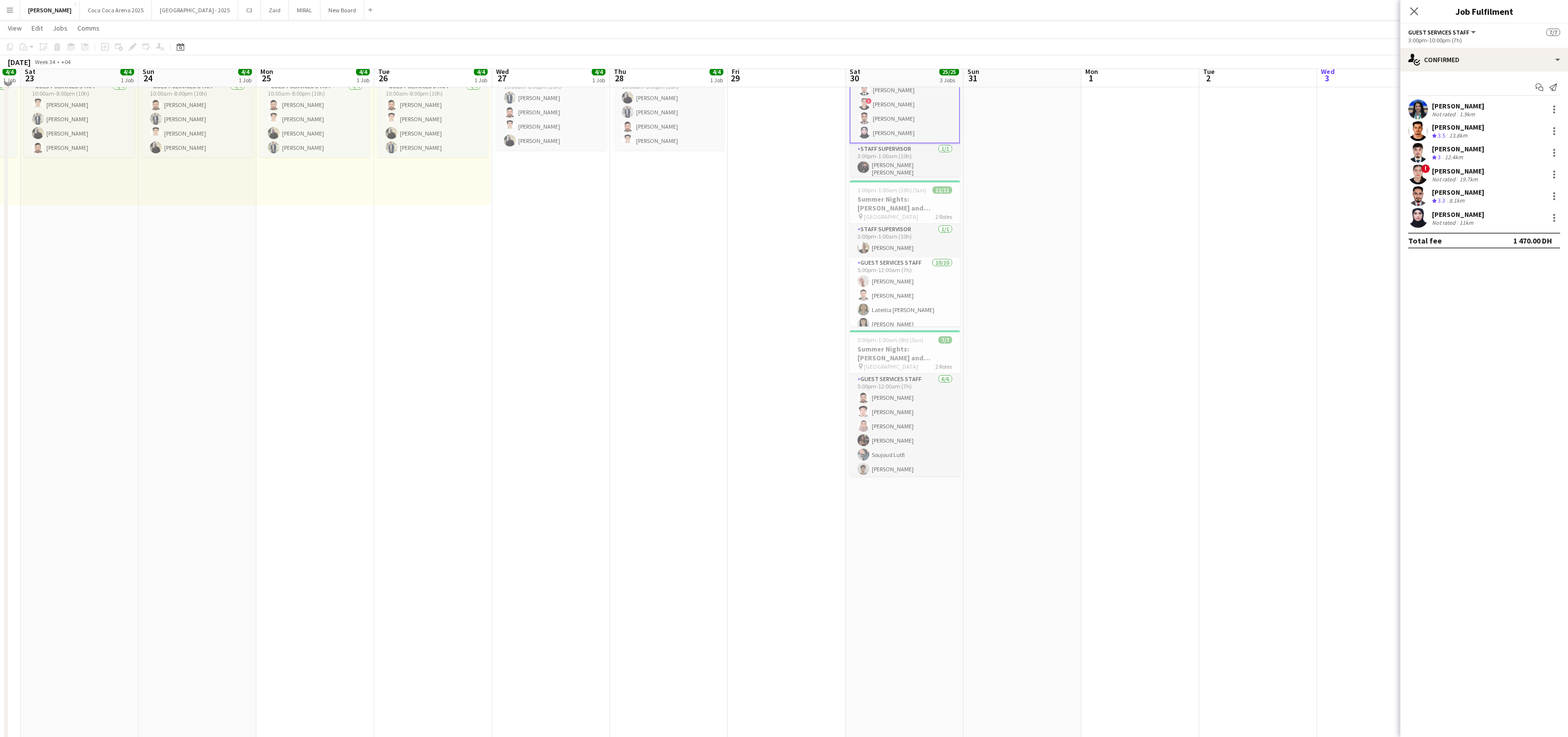
scroll to position [85, 0]
click at [1479, 220] on div "Not rated 11km" at bounding box center [1458, 223] width 52 height 7
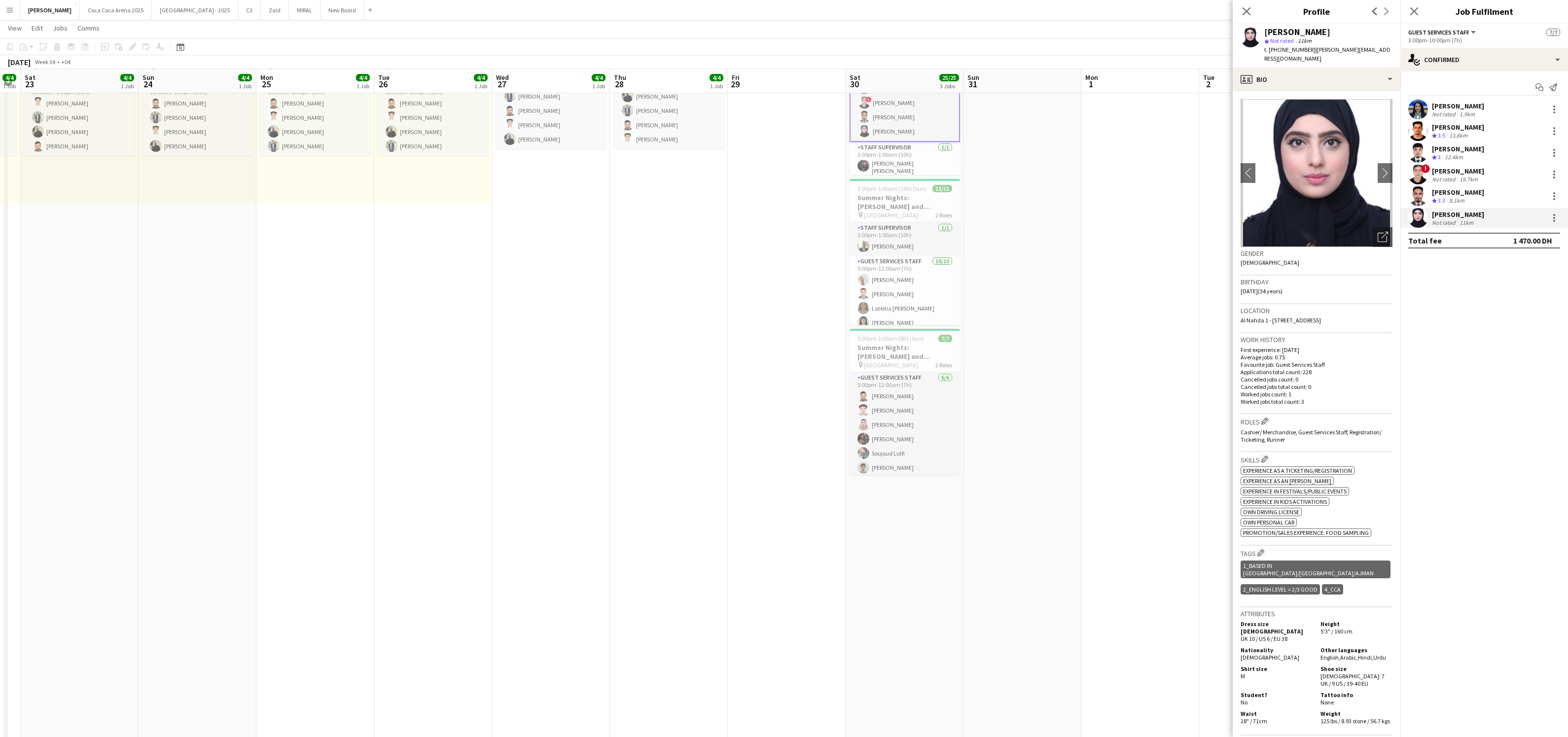
drag, startPoint x: 1307, startPoint y: 50, endPoint x: 1270, endPoint y: 46, distance: 37.2
click at [1270, 46] on div "t. [PHONE_NUMBER] | [PERSON_NAME][EMAIL_ADDRESS][DOMAIN_NAME]" at bounding box center [1328, 54] width 128 height 18
copy span "[PHONE_NUMBER]"
click at [1308, 74] on div "profile Bio" at bounding box center [1316, 79] width 167 height 24
click at [1336, 136] on span "About you" at bounding box center [1339, 141] width 30 height 9
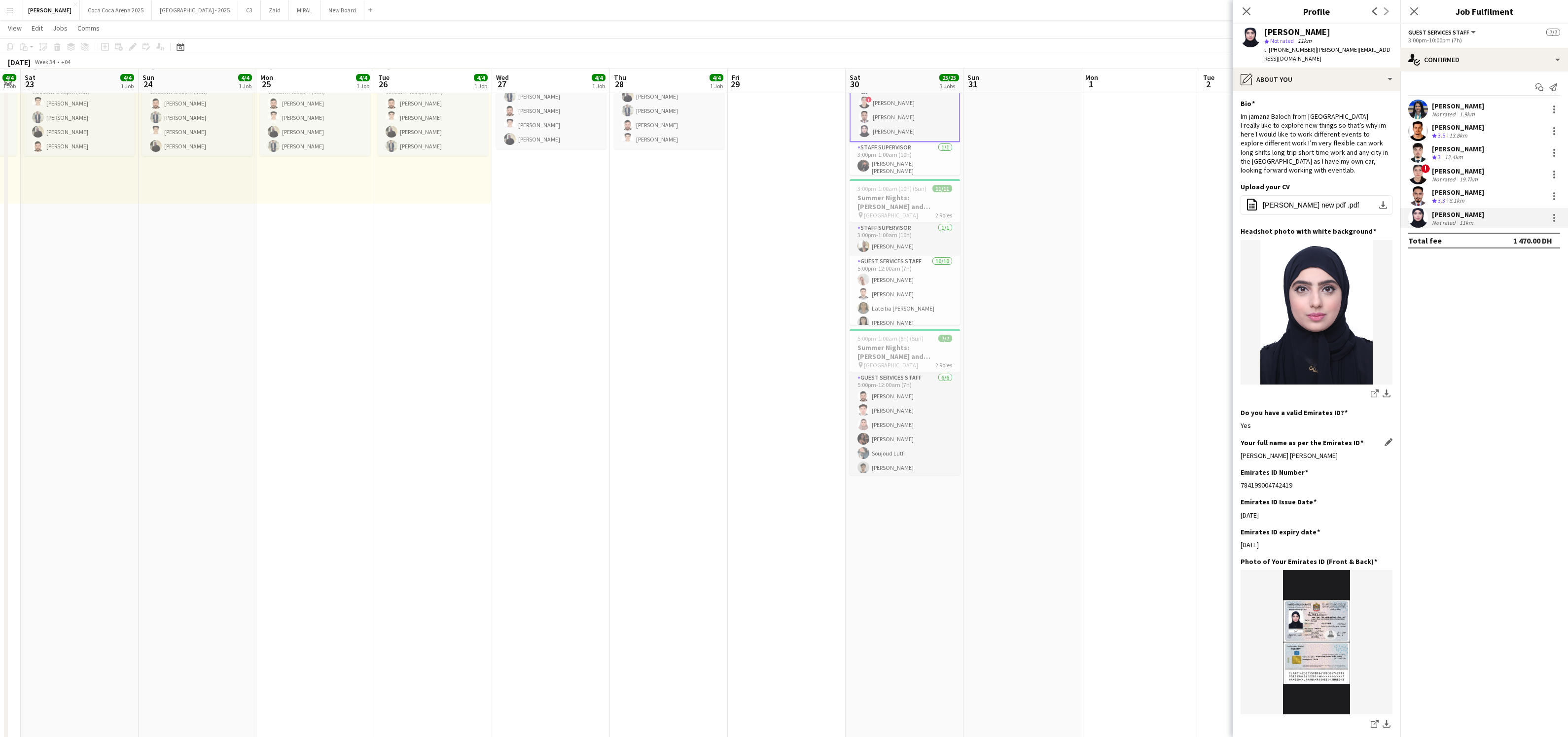
drag, startPoint x: 1335, startPoint y: 444, endPoint x: 1241, endPoint y: 444, distance: 94.0
click at [1241, 451] on div "[PERSON_NAME] [PERSON_NAME]" at bounding box center [1316, 455] width 152 height 9
copy div "[PERSON_NAME] [PERSON_NAME]"
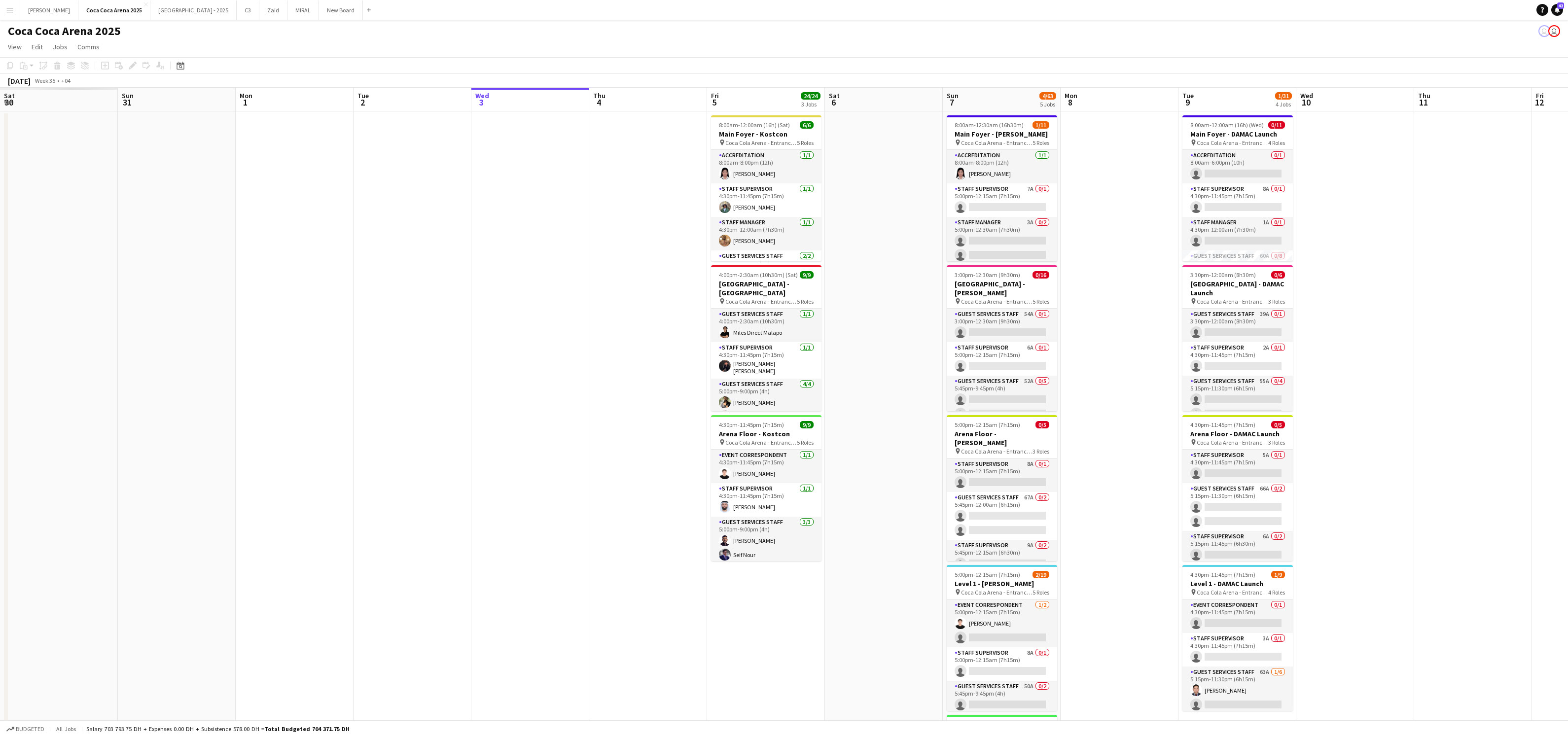
scroll to position [0, 235]
